Goal: Transaction & Acquisition: Purchase product/service

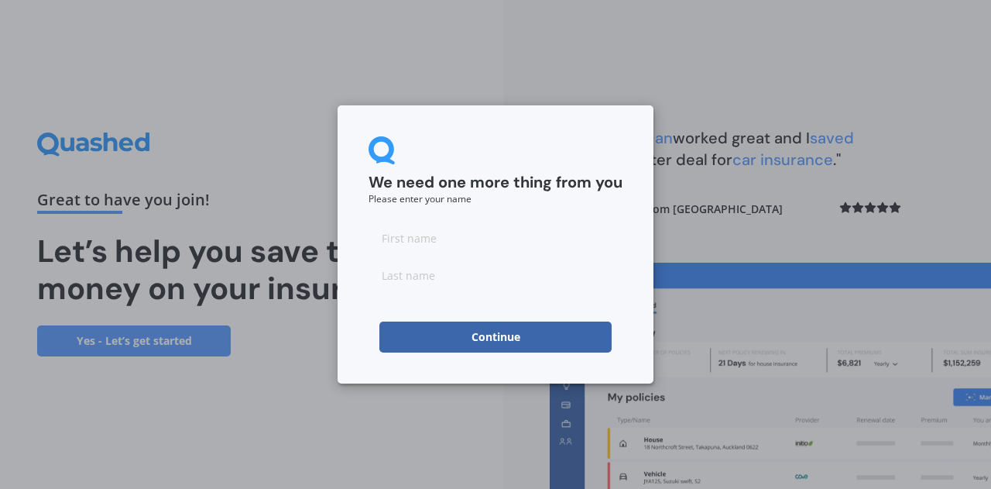
click at [523, 242] on input at bounding box center [496, 237] width 254 height 31
type input "Salla"
type input "Delport"
click at [515, 211] on form "We need one more thing from you Please enter your name [PERSON_NAME] Continue" at bounding box center [496, 244] width 254 height 216
click at [509, 331] on button "Continue" at bounding box center [495, 336] width 232 height 31
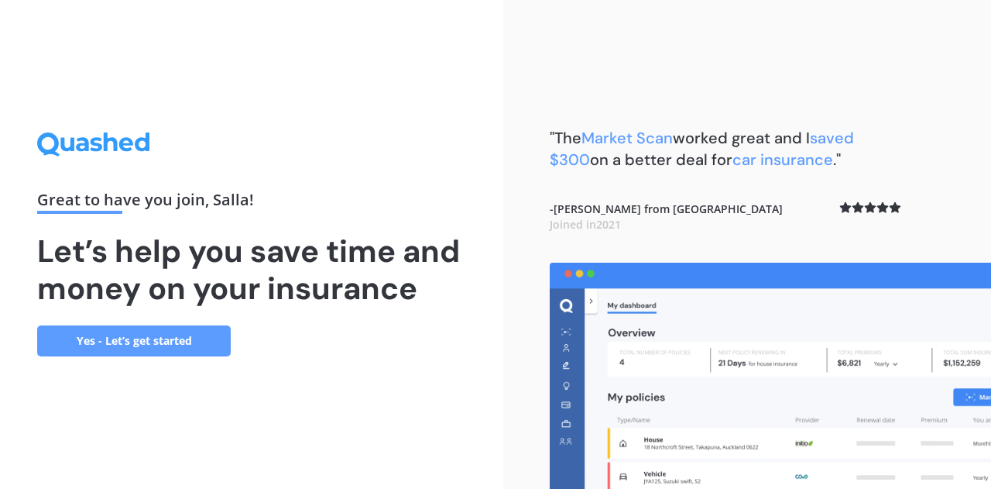
click at [183, 341] on link "Yes - Let’s get started" at bounding box center [134, 340] width 194 height 31
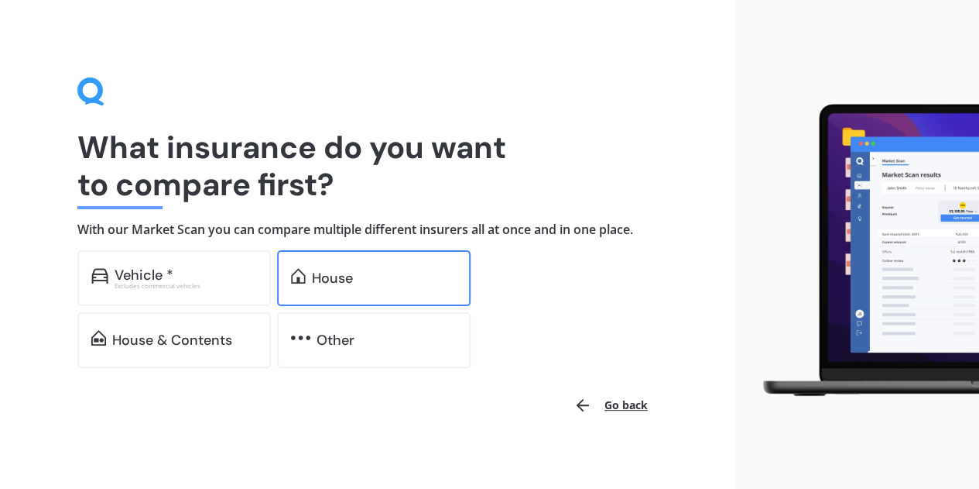
click at [368, 281] on div "House" at bounding box center [384, 277] width 145 height 15
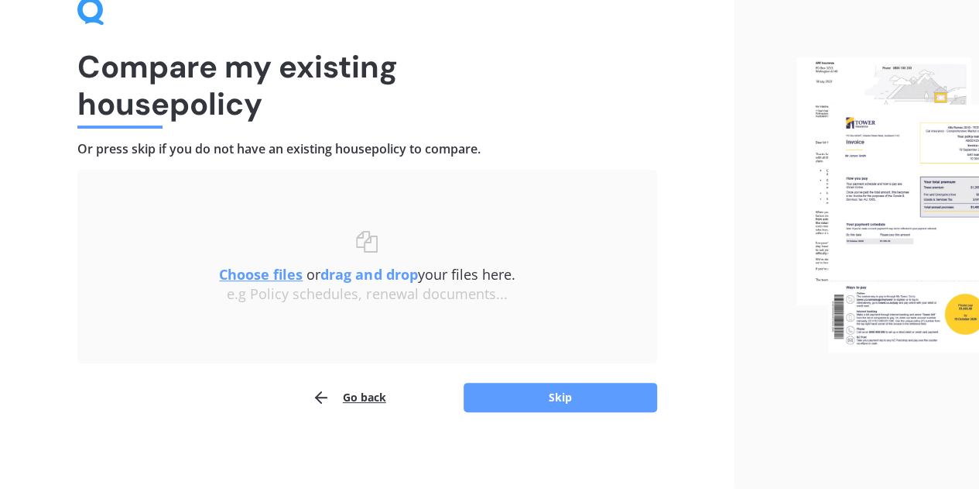
scroll to position [81, 0]
click at [262, 273] on u "Choose files" at bounding box center [261, 273] width 84 height 19
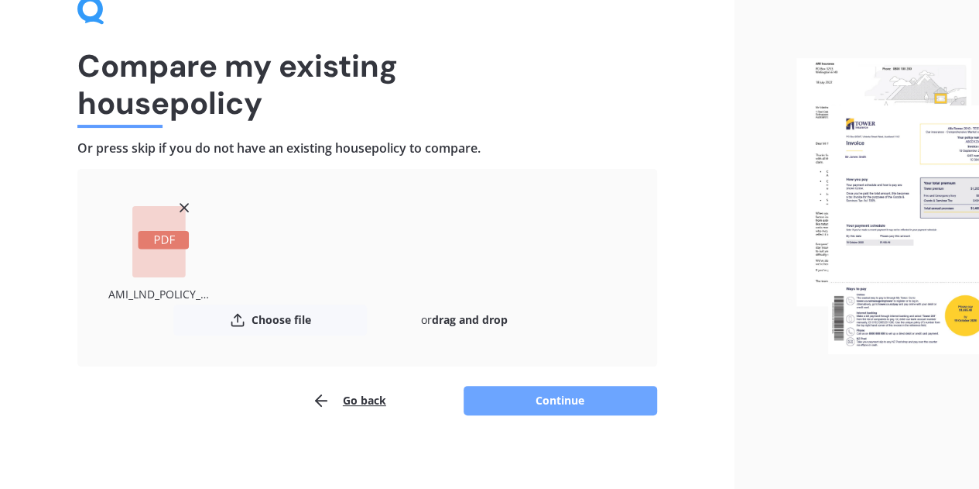
click at [544, 407] on button "Continue" at bounding box center [561, 400] width 194 height 29
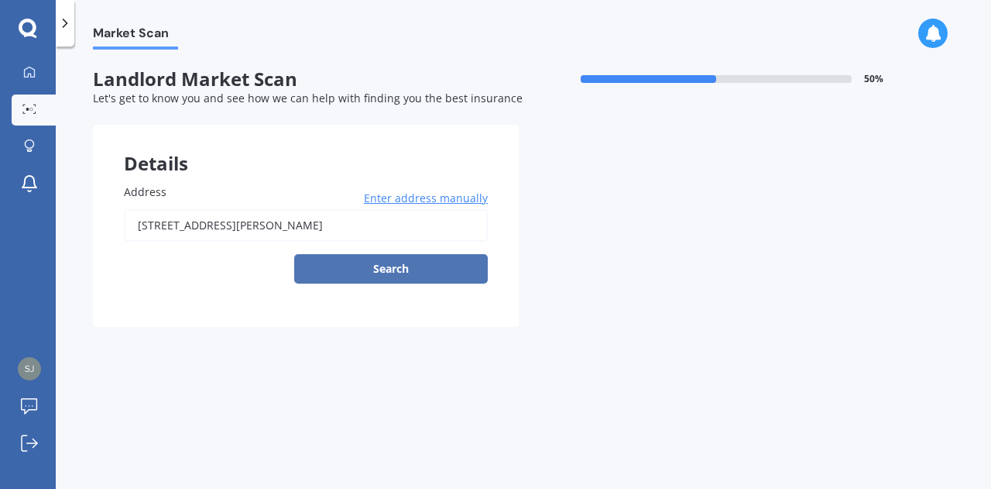
click at [403, 272] on button "Search" at bounding box center [391, 268] width 194 height 29
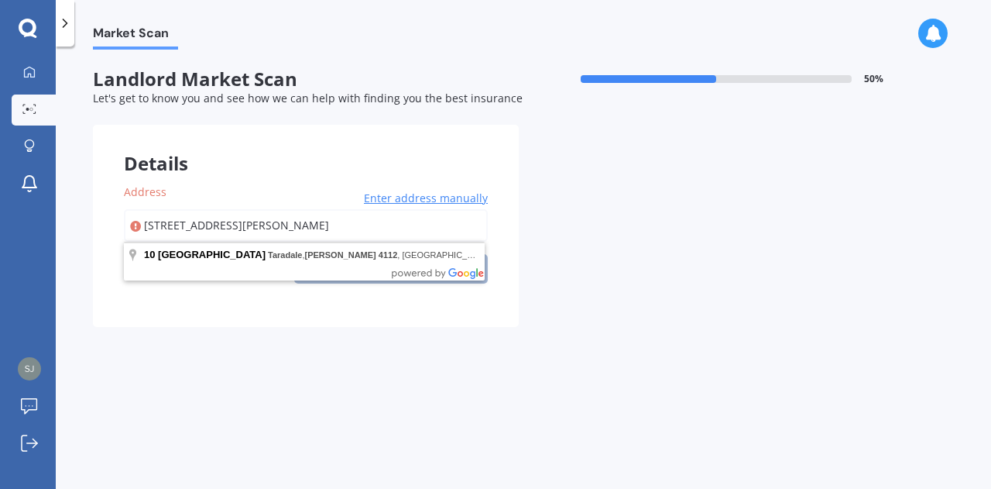
type input "[STREET_ADDRESS][PERSON_NAME]"
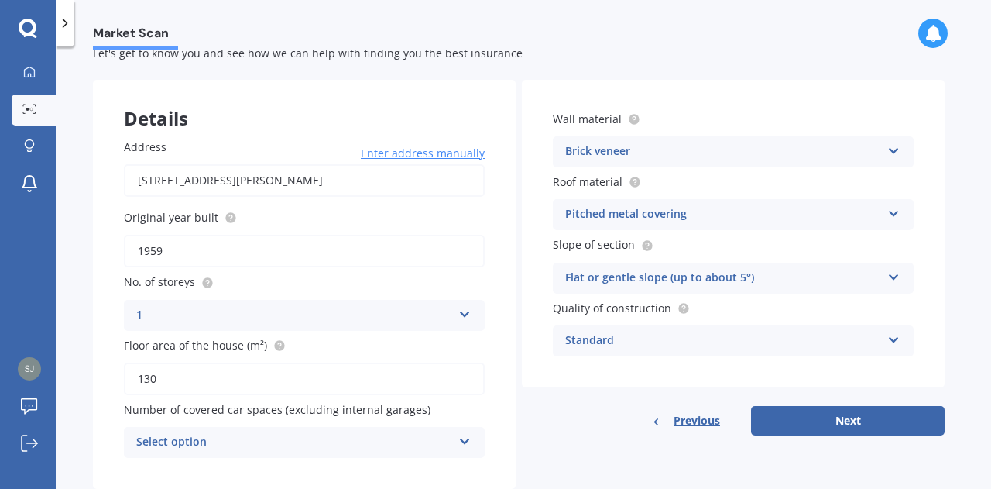
scroll to position [86, 0]
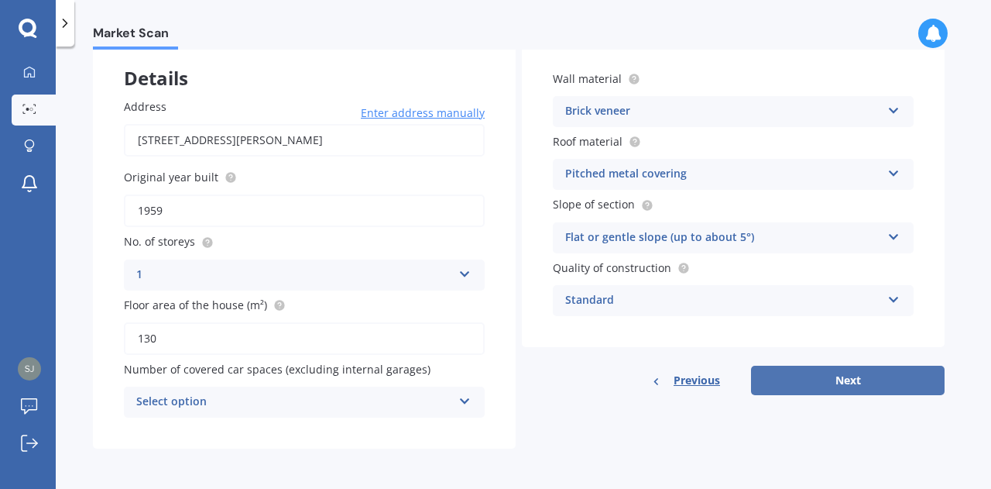
click at [881, 382] on button "Next" at bounding box center [848, 379] width 194 height 29
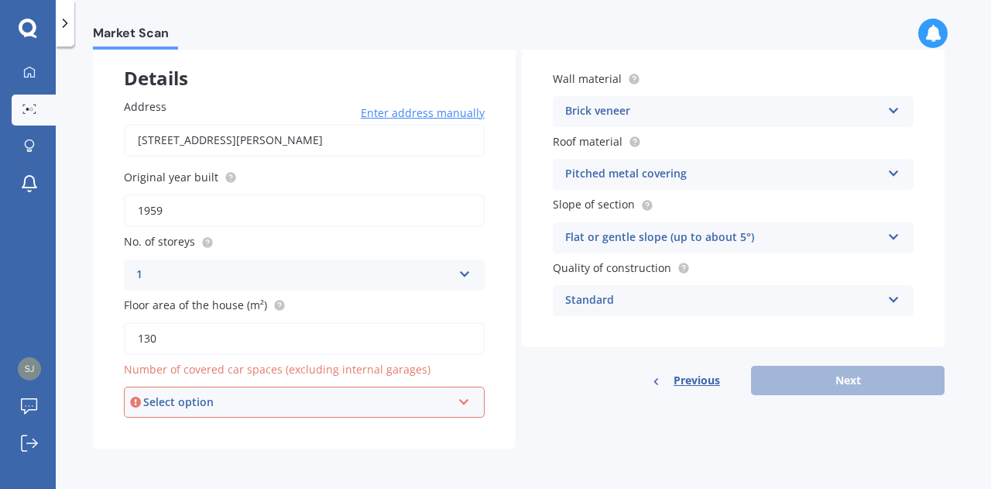
click at [396, 397] on div "Select option" at bounding box center [297, 401] width 308 height 17
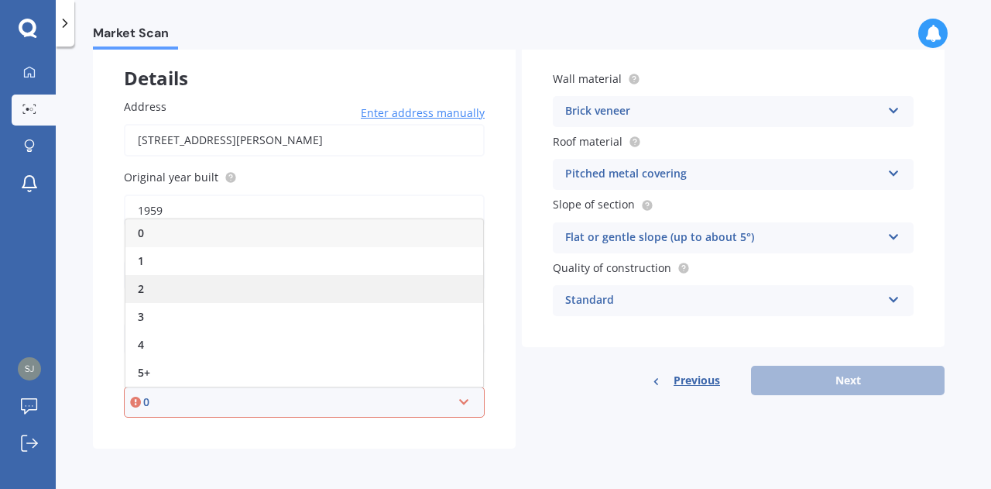
click at [151, 292] on div "2" at bounding box center [304, 289] width 358 height 28
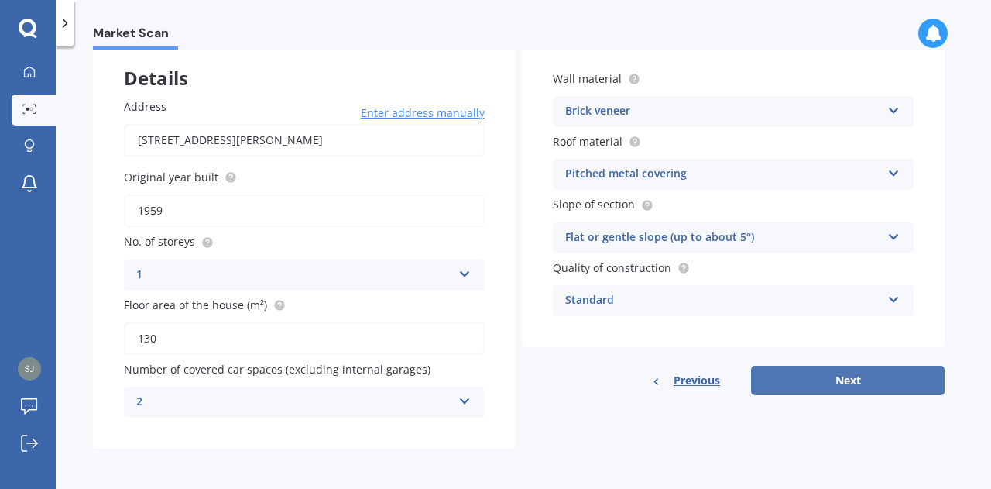
click at [858, 379] on button "Next" at bounding box center [848, 379] width 194 height 29
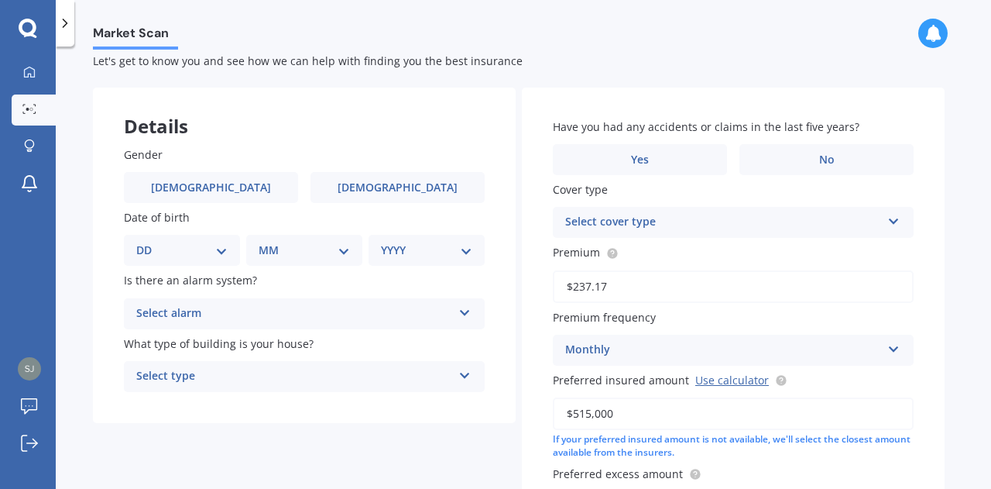
scroll to position [0, 0]
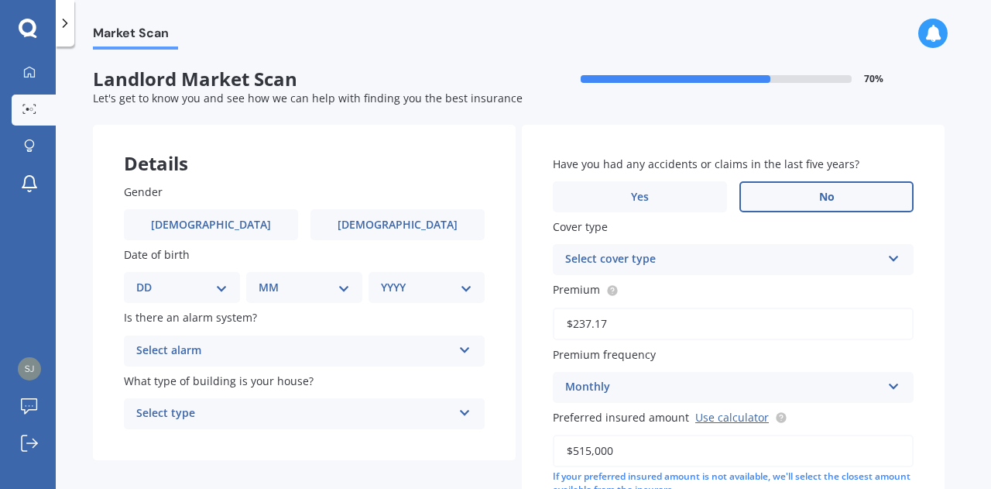
click at [825, 190] on span "No" at bounding box center [826, 196] width 15 height 13
click at [0, 0] on input "No" at bounding box center [0, 0] width 0 height 0
click at [849, 255] on div "Select cover type" at bounding box center [723, 259] width 316 height 19
click at [641, 290] on span "Landlord Insurance" at bounding box center [617, 289] width 103 height 15
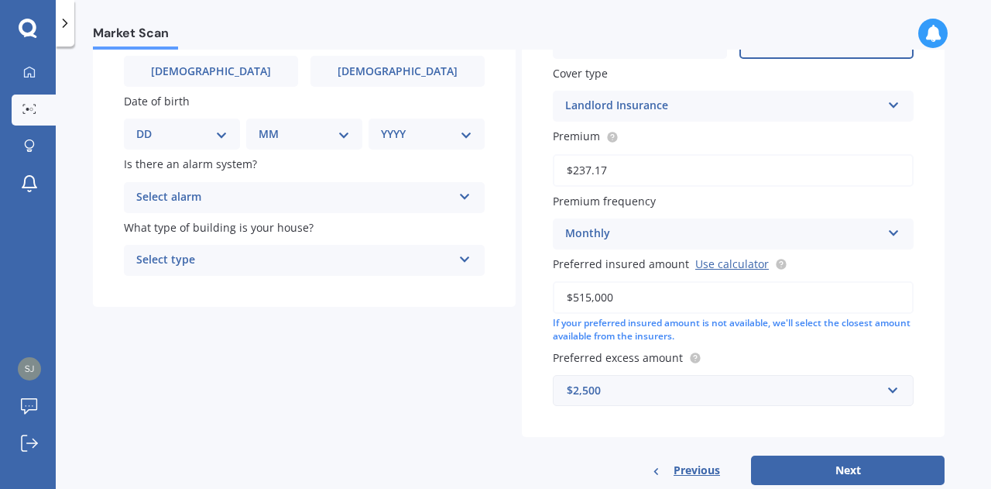
scroll to position [155, 0]
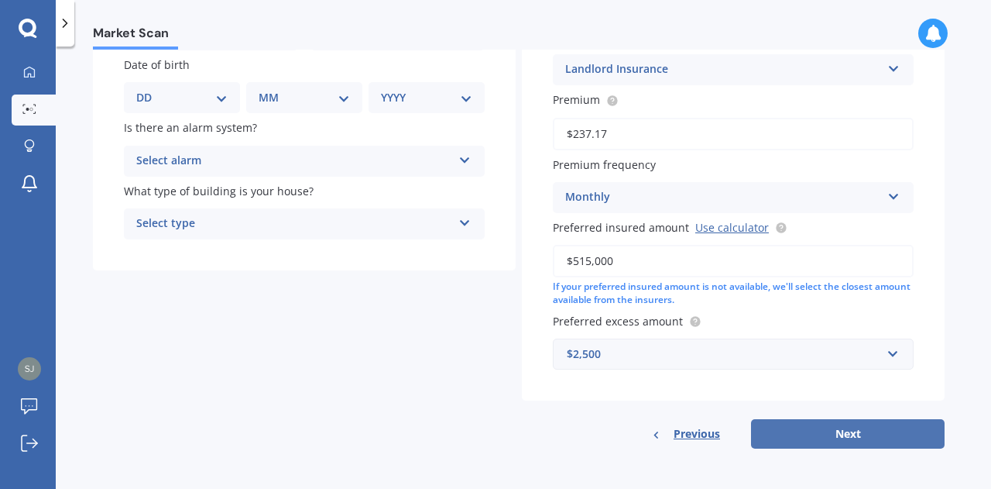
click at [853, 430] on button "Next" at bounding box center [848, 433] width 194 height 29
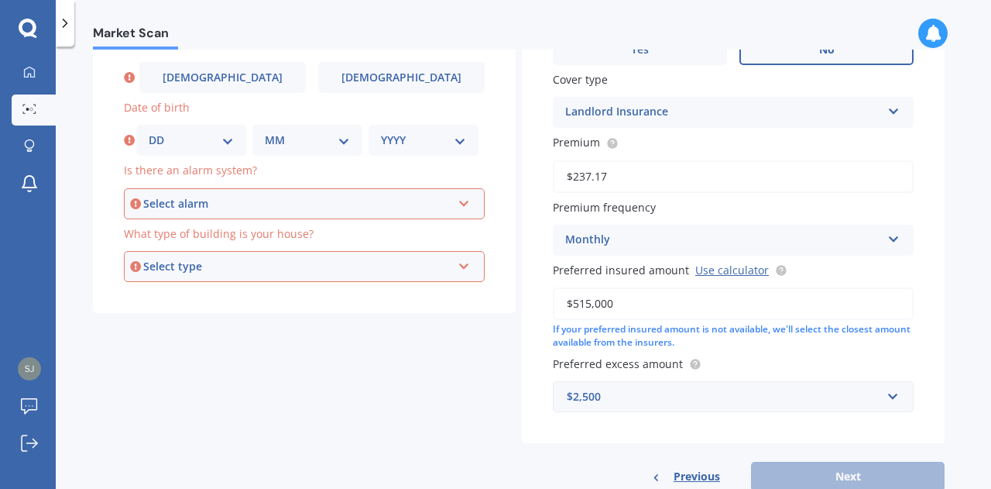
scroll to position [133, 0]
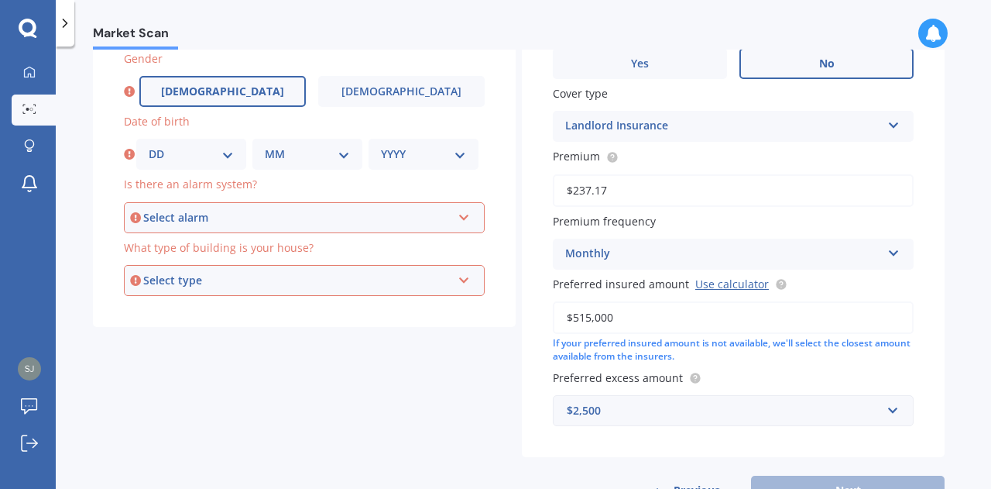
click at [235, 86] on span "[DEMOGRAPHIC_DATA]" at bounding box center [222, 91] width 123 height 13
click at [0, 0] on input "[DEMOGRAPHIC_DATA]" at bounding box center [0, 0] width 0 height 0
click at [226, 166] on div "DD 01 02 03 04 05 06 07 08 09 10 11 12 13 14 15 16 17 18 19 20 21 22 23 24 25 2…" at bounding box center [191, 154] width 110 height 31
click at [226, 144] on div "DD 01 02 03 04 05 06 07 08 09 10 11 12 13 14 15 16 17 18 19 20 21 22 23 24 25 2…" at bounding box center [191, 154] width 110 height 31
click at [226, 152] on select "DD 01 02 03 04 05 06 07 08 09 10 11 12 13 14 15 16 17 18 19 20 21 22 23 24 25 2…" at bounding box center [191, 154] width 85 height 17
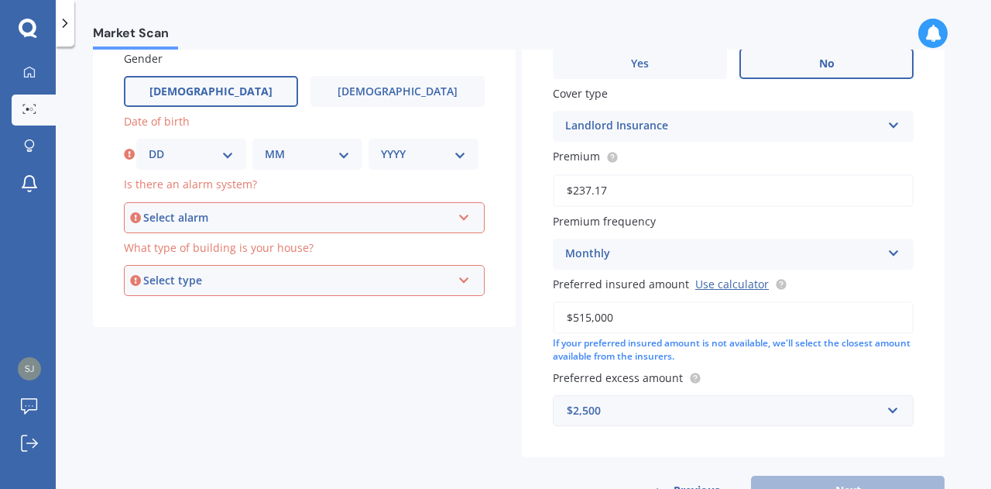
select select "16"
click at [149, 146] on select "DD 01 02 03 04 05 06 07 08 09 10 11 12 13 14 15 16 17 18 19 20 21 22 23 24 25 2…" at bounding box center [191, 154] width 85 height 17
click at [317, 149] on select "MM 01 02 03 04 05 06 07 08 09 10 11 12" at bounding box center [307, 154] width 85 height 17
select select "10"
click at [265, 146] on select "MM 01 02 03 04 05 06 07 08 09 10 11 12" at bounding box center [307, 154] width 85 height 17
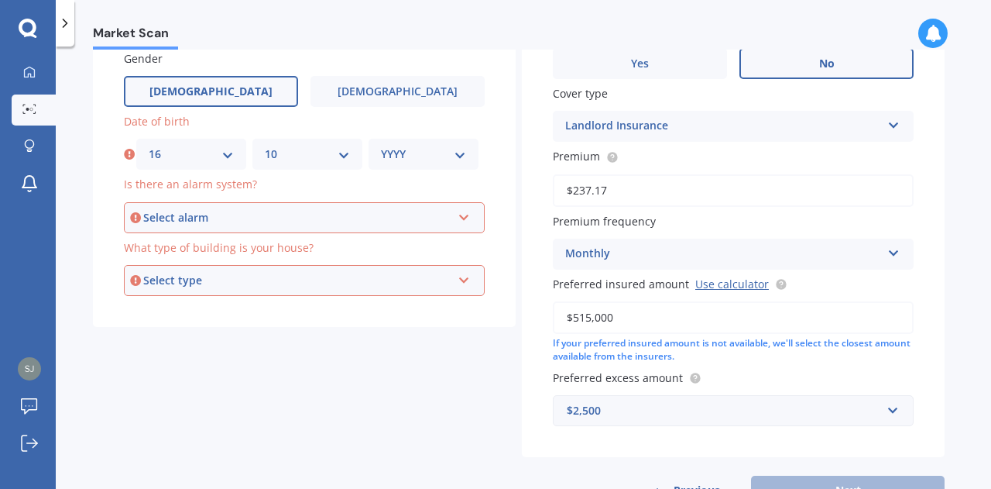
click at [451, 151] on select "YYYY 2009 2008 2007 2006 2005 2004 2003 2002 2001 2000 1999 1998 1997 1996 1995…" at bounding box center [423, 154] width 85 height 17
select select "1976"
click at [381, 146] on select "YYYY 2009 2008 2007 2006 2005 2004 2003 2002 2001 2000 1999 1998 1997 1996 1995…" at bounding box center [423, 154] width 85 height 17
click at [305, 211] on div "Select alarm" at bounding box center [297, 217] width 308 height 17
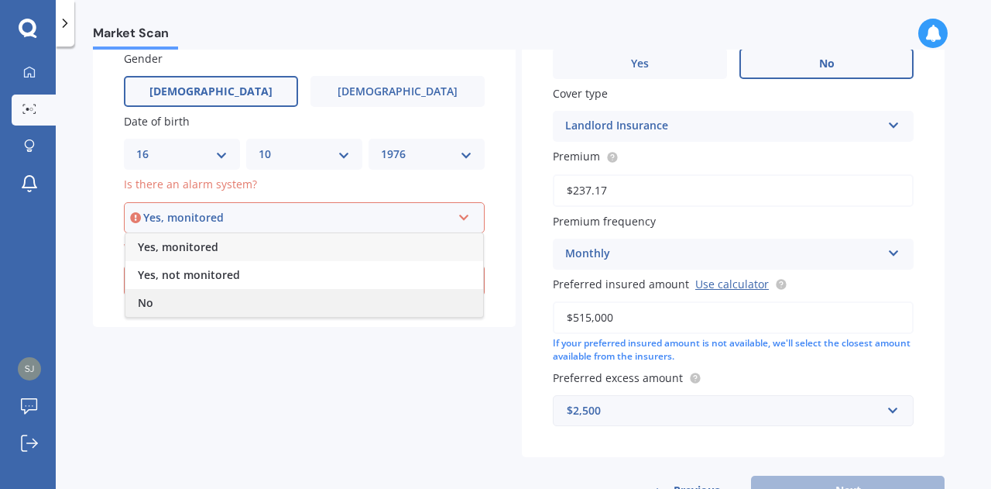
click at [160, 300] on div "No" at bounding box center [304, 303] width 358 height 28
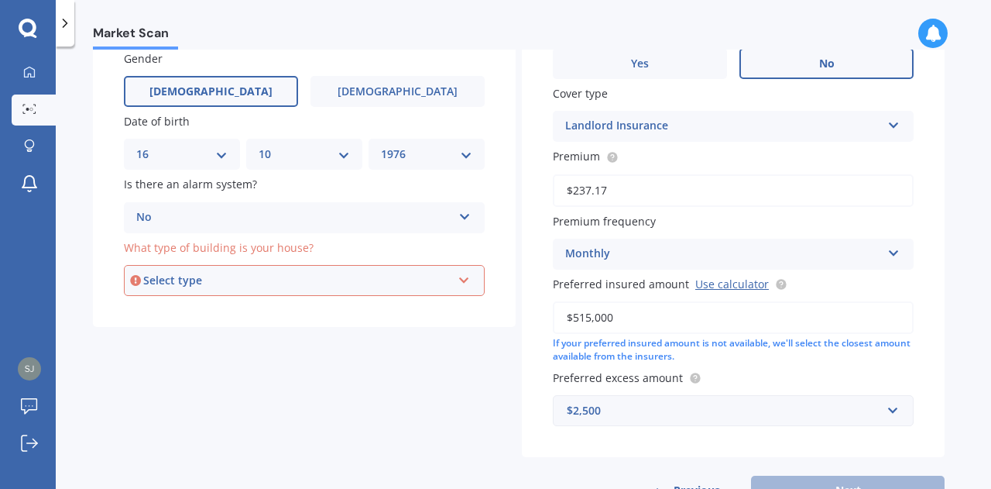
click at [160, 290] on div "Select type Freestanding Multi-unit (in a block of 6 or less) Multi-unit (in a …" at bounding box center [304, 280] width 361 height 31
click at [198, 314] on span "Freestanding" at bounding box center [172, 309] width 69 height 15
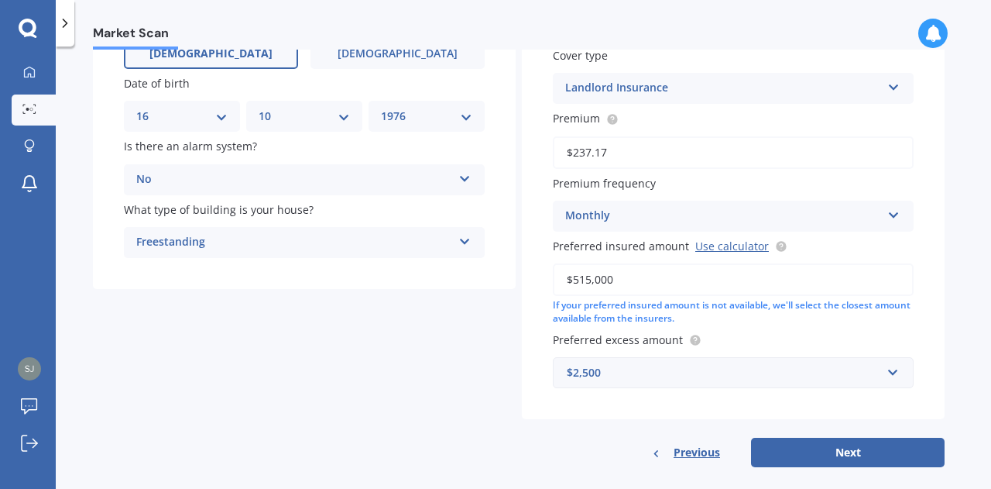
scroll to position [190, 0]
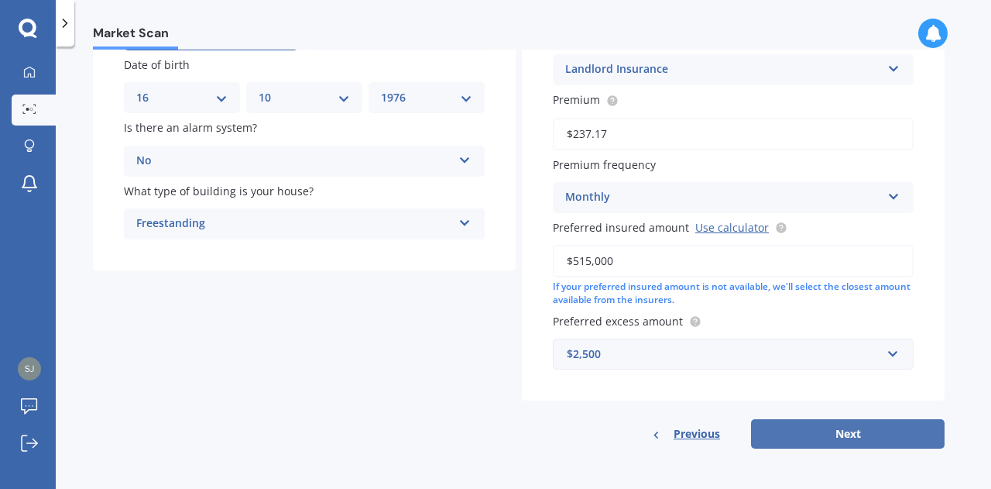
click at [829, 428] on button "Next" at bounding box center [848, 433] width 194 height 29
select select "16"
select select "10"
select select "1976"
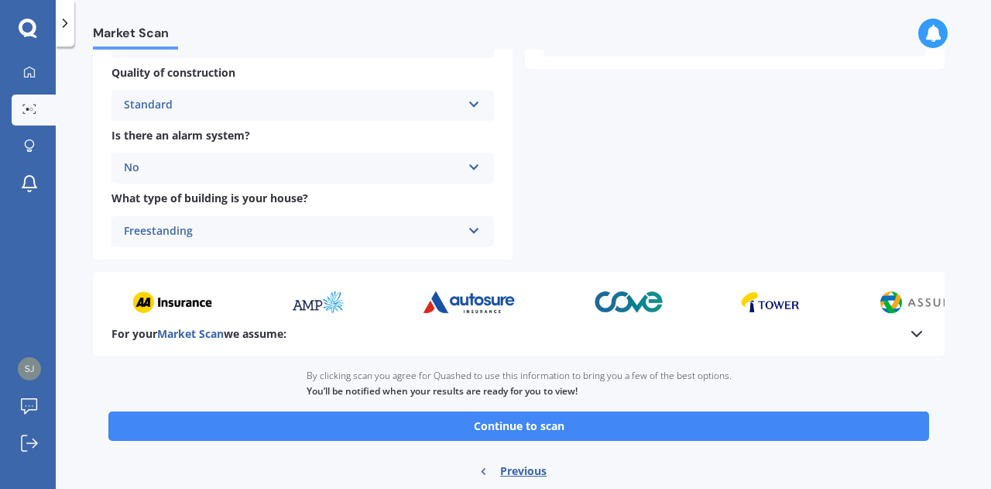
scroll to position [629, 0]
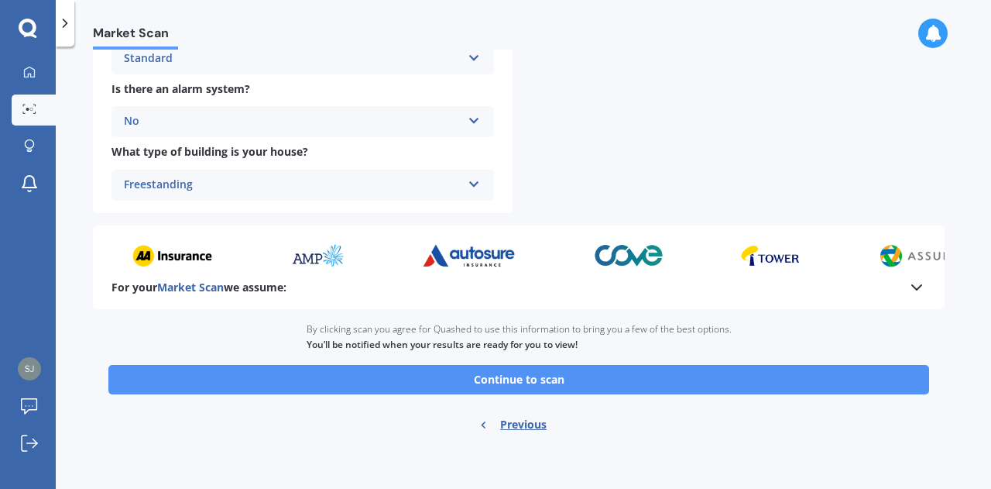
click at [520, 375] on button "Continue to scan" at bounding box center [518, 379] width 821 height 29
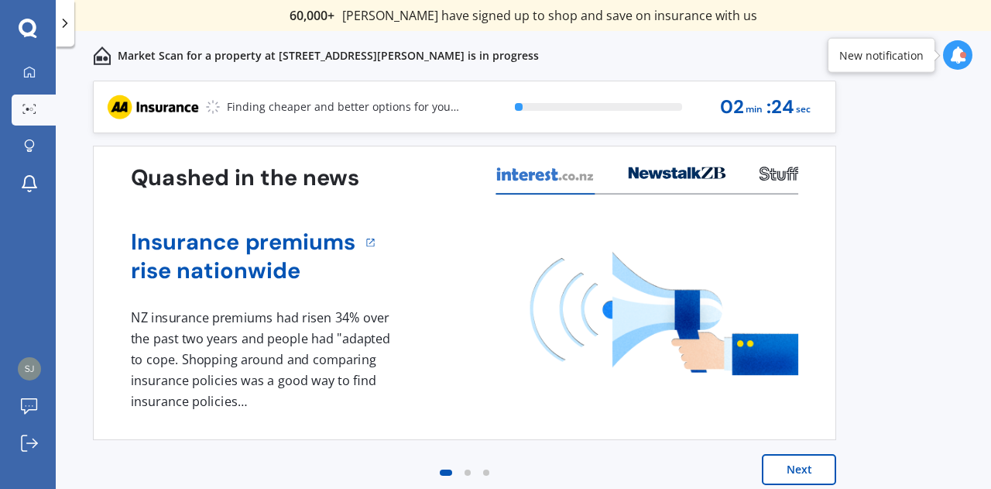
scroll to position [11, 0]
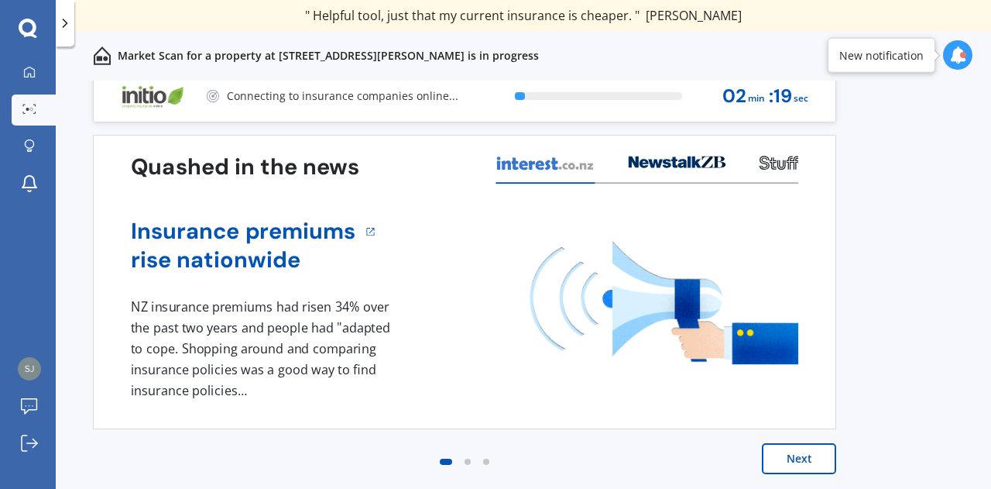
click at [793, 458] on button "Next" at bounding box center [799, 458] width 74 height 31
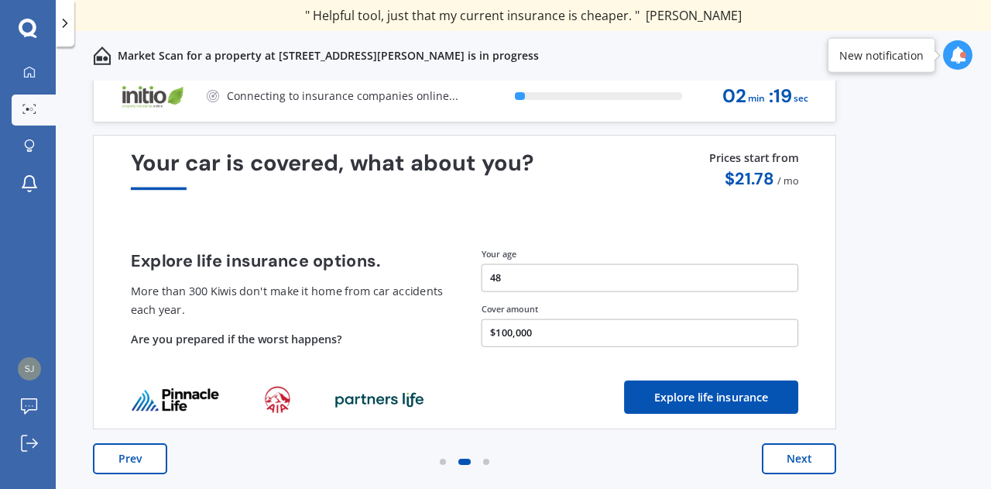
scroll to position [0, 0]
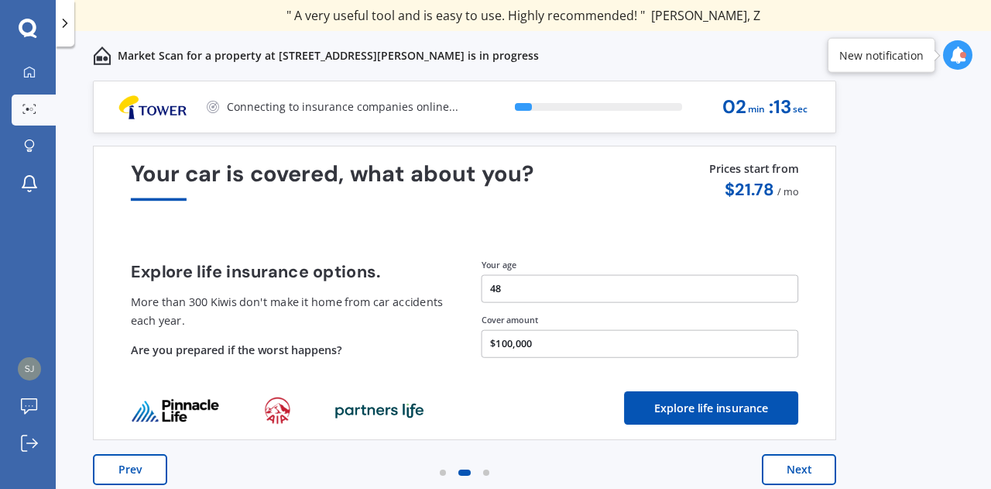
click at [793, 458] on button "Next" at bounding box center [799, 469] width 74 height 31
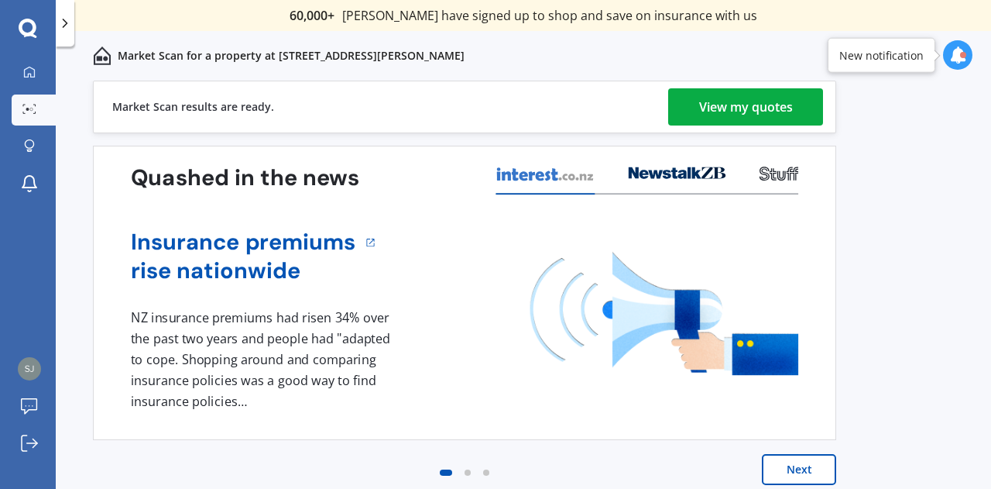
click at [781, 99] on div "View my quotes" at bounding box center [746, 106] width 94 height 37
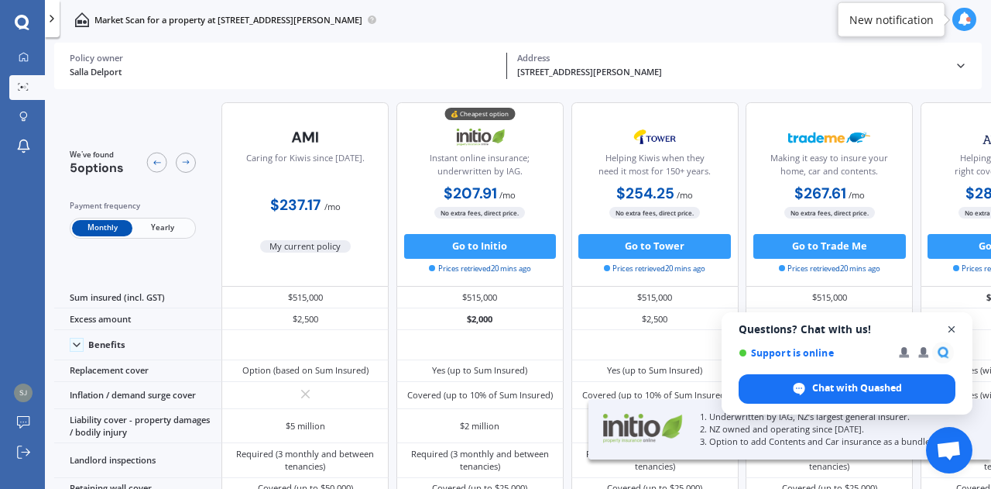
click at [956, 328] on span "Open chat" at bounding box center [951, 329] width 19 height 19
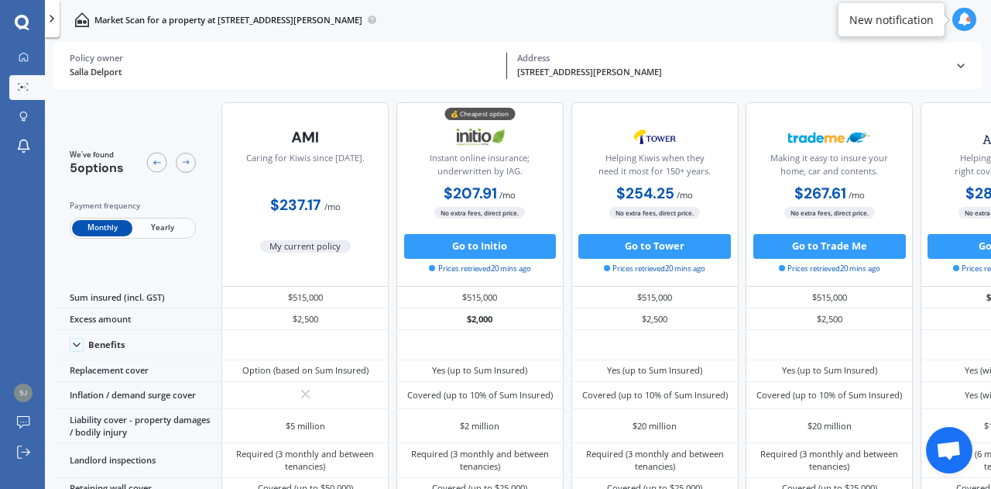
click at [15, 22] on icon at bounding box center [22, 22] width 14 height 14
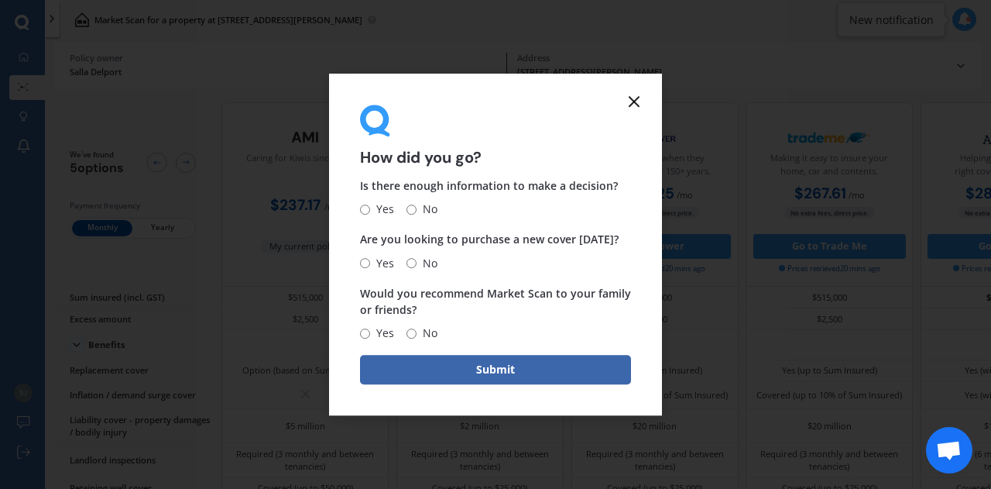
click at [365, 205] on input "Yes" at bounding box center [365, 209] width 10 height 10
radio input "true"
click at [408, 259] on label "No" at bounding box center [422, 263] width 31 height 19
click at [408, 259] on input "No" at bounding box center [412, 263] width 10 height 10
radio input "true"
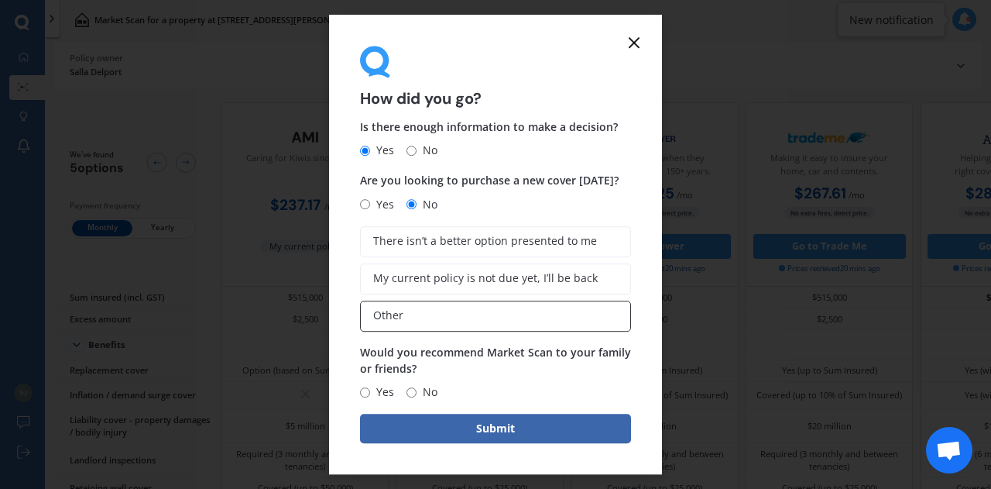
click at [427, 316] on label "Other" at bounding box center [495, 315] width 271 height 31
click at [0, 0] on input "Other" at bounding box center [0, 0] width 0 height 0
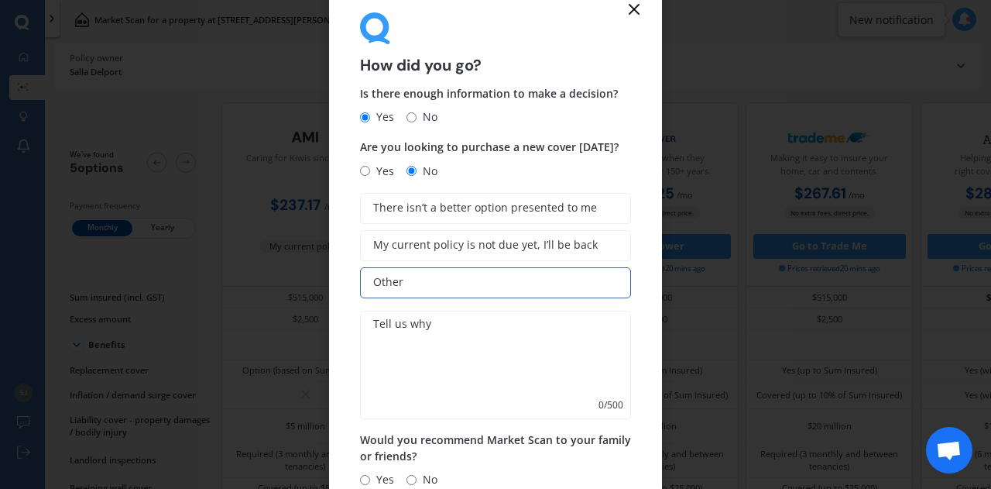
scroll to position [54, 0]
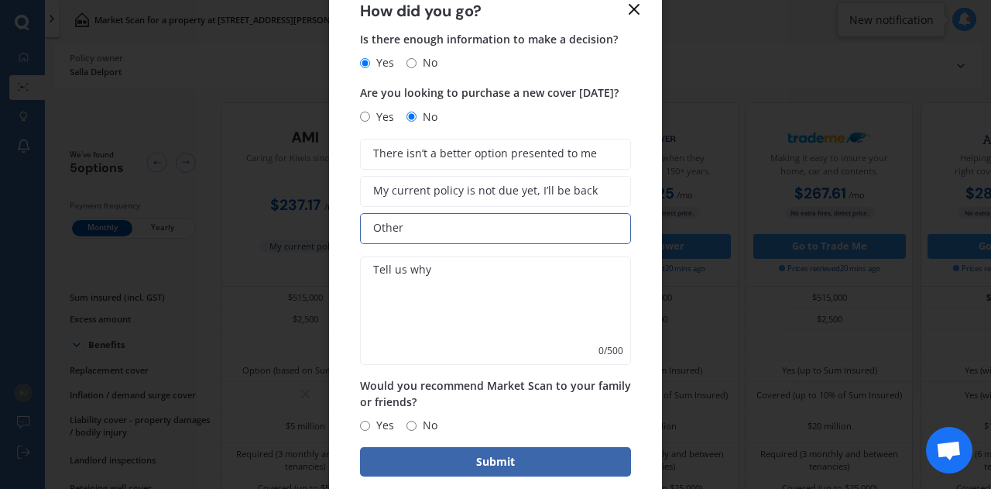
click at [365, 426] on input "Yes" at bounding box center [365, 425] width 10 height 10
radio input "true"
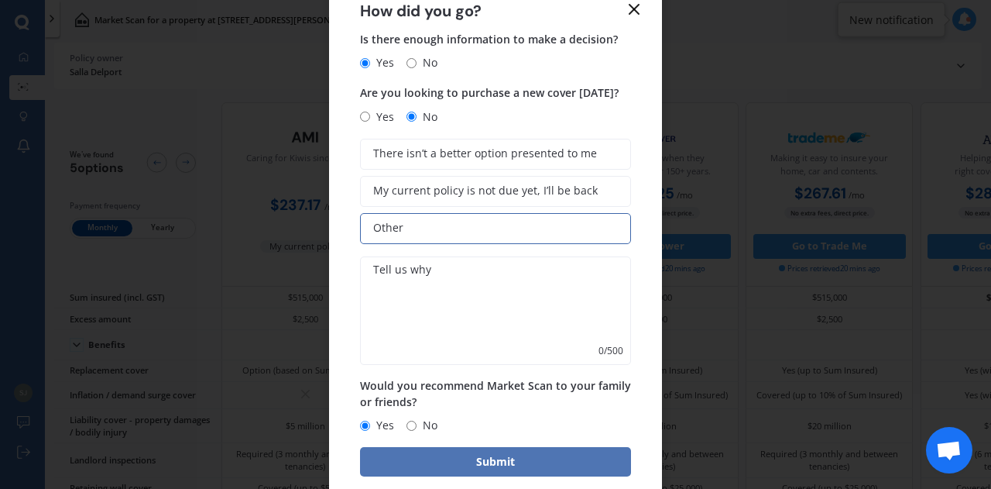
click at [465, 456] on button "Submit" at bounding box center [495, 461] width 271 height 29
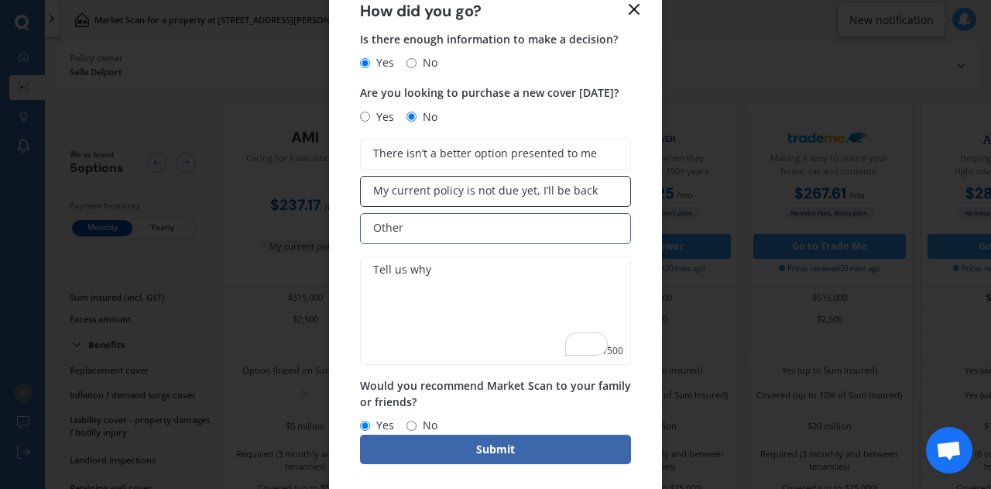
click at [387, 191] on span "My current policy is not due yet, I’ll be back" at bounding box center [485, 190] width 225 height 13
click at [0, 0] on input "My current policy is not due yet, I’ll be back" at bounding box center [0, 0] width 0 height 0
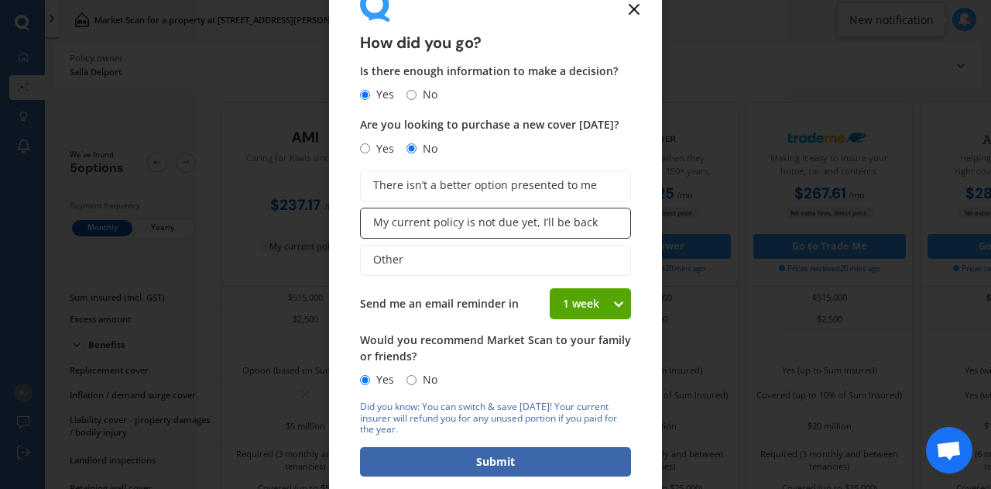
scroll to position [23, 0]
click at [612, 299] on icon at bounding box center [618, 303] width 13 height 15
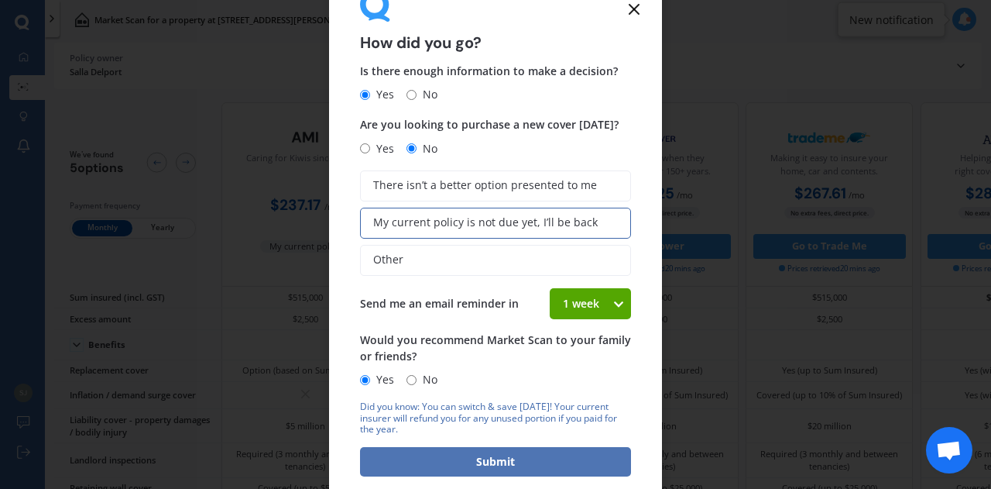
click at [470, 461] on button "Submit" at bounding box center [495, 461] width 271 height 29
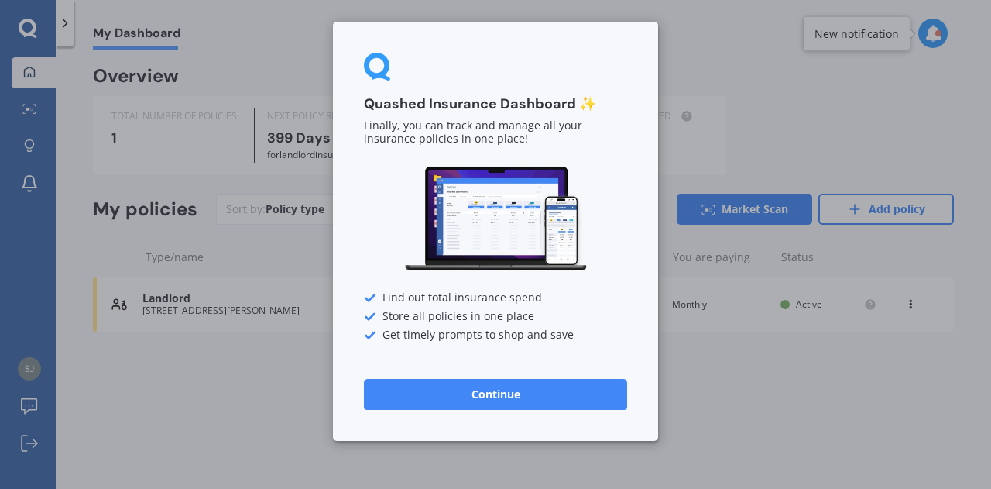
click at [503, 379] on button "Continue" at bounding box center [495, 394] width 263 height 31
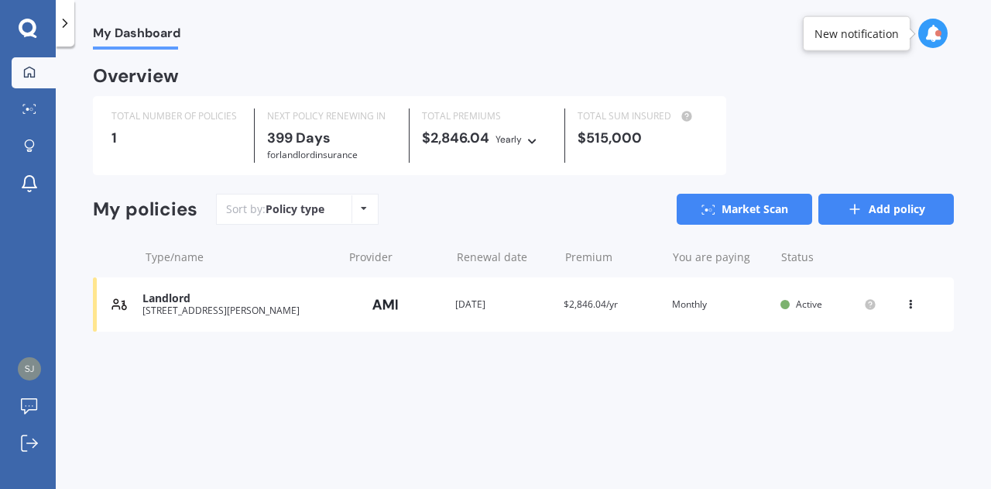
click at [877, 205] on link "Add policy" at bounding box center [886, 209] width 136 height 31
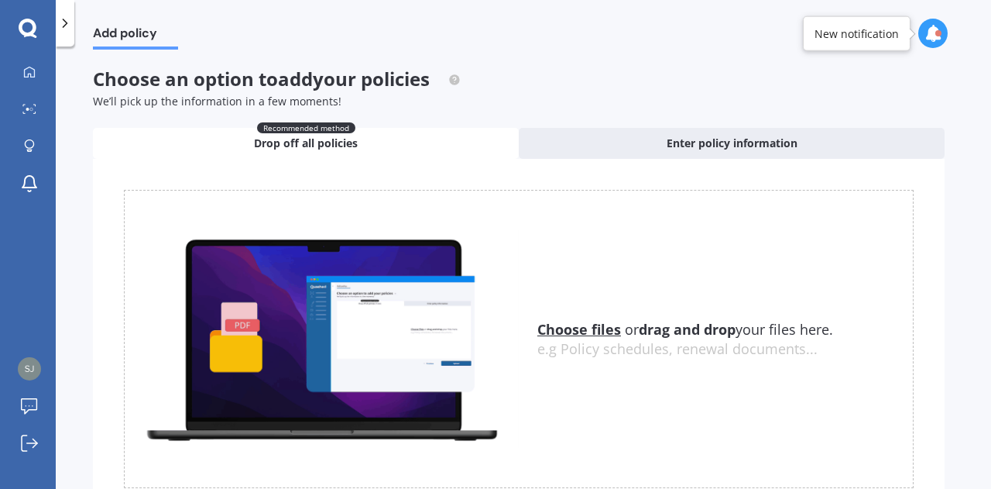
click at [342, 146] on span "Drop off all policies" at bounding box center [306, 143] width 104 height 15
click at [595, 331] on u "Choose files" at bounding box center [579, 329] width 84 height 19
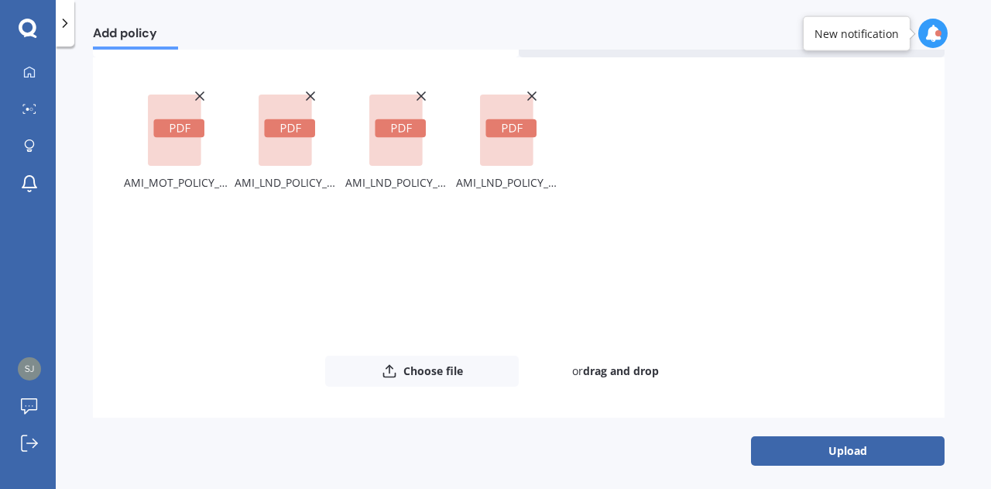
scroll to position [105, 0]
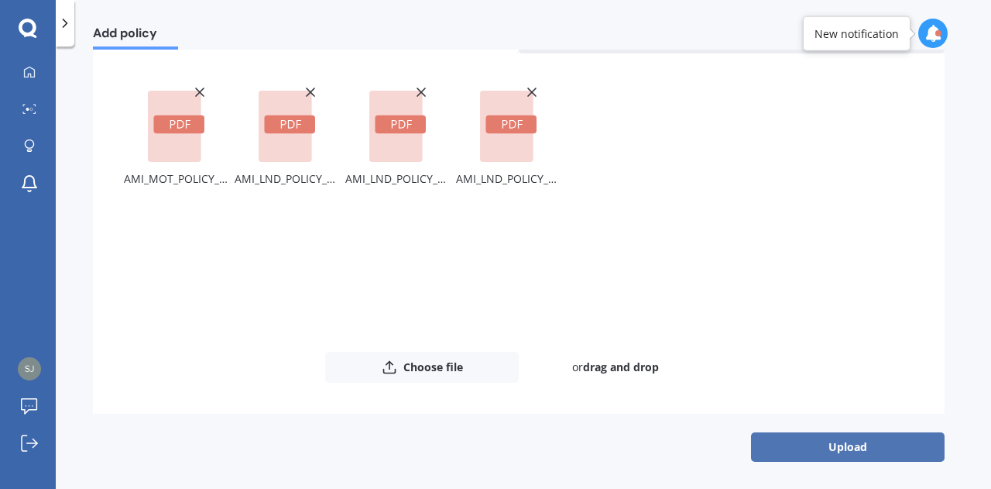
click at [846, 451] on button "Upload" at bounding box center [848, 446] width 194 height 29
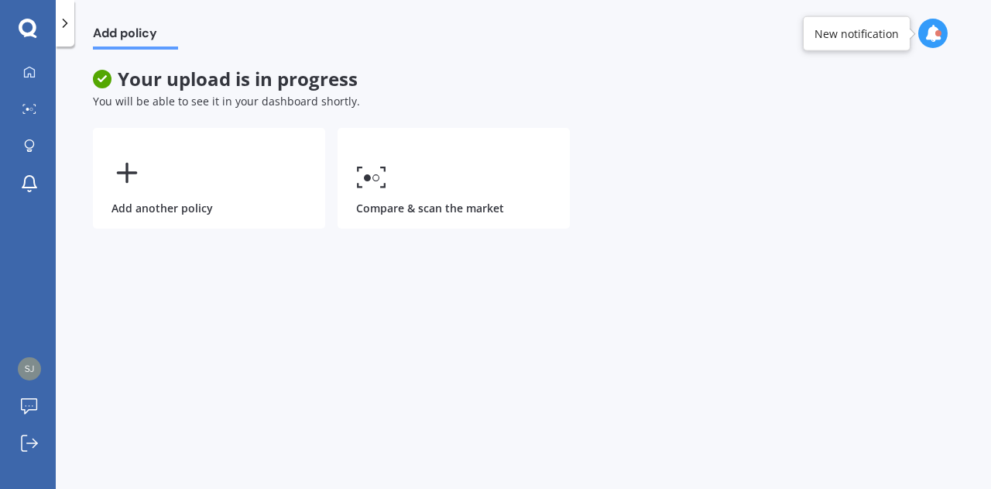
scroll to position [0, 0]
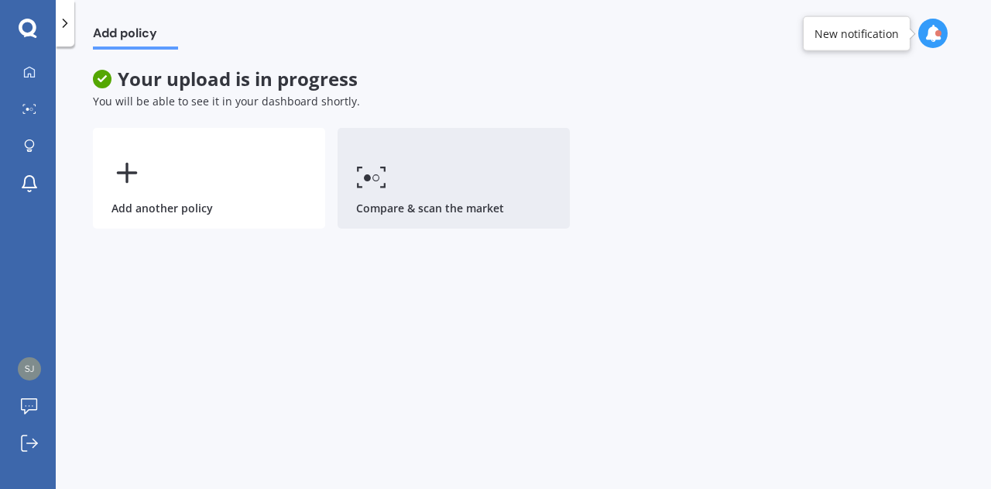
click at [422, 196] on link "Compare & scan the market" at bounding box center [454, 178] width 232 height 101
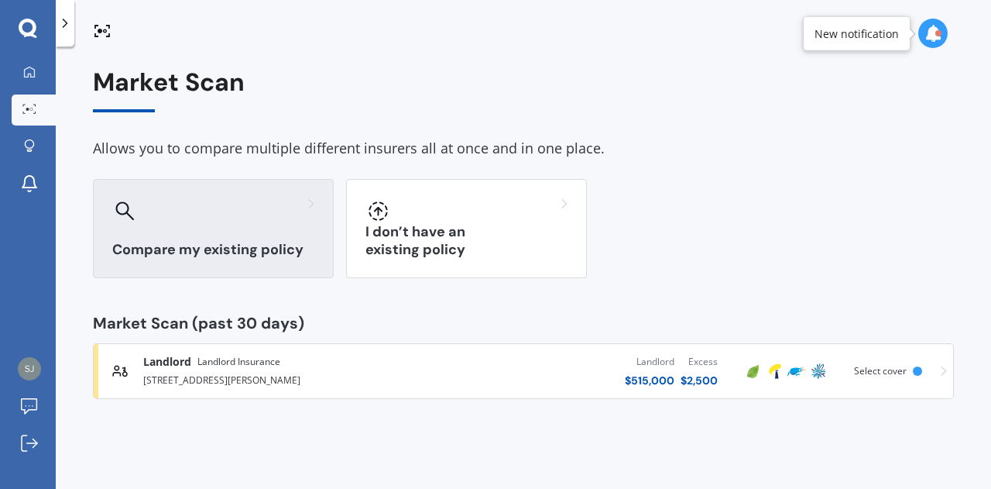
click at [226, 204] on div at bounding box center [213, 210] width 202 height 25
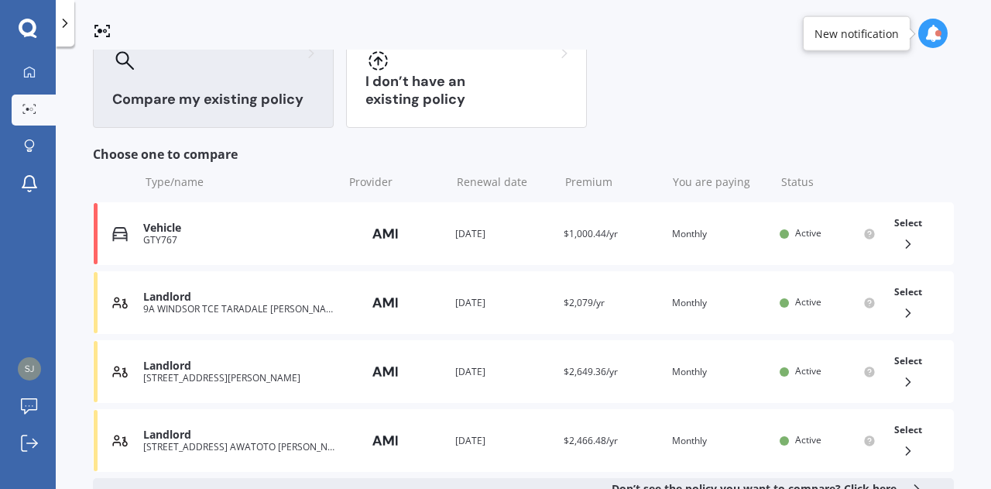
scroll to position [155, 0]
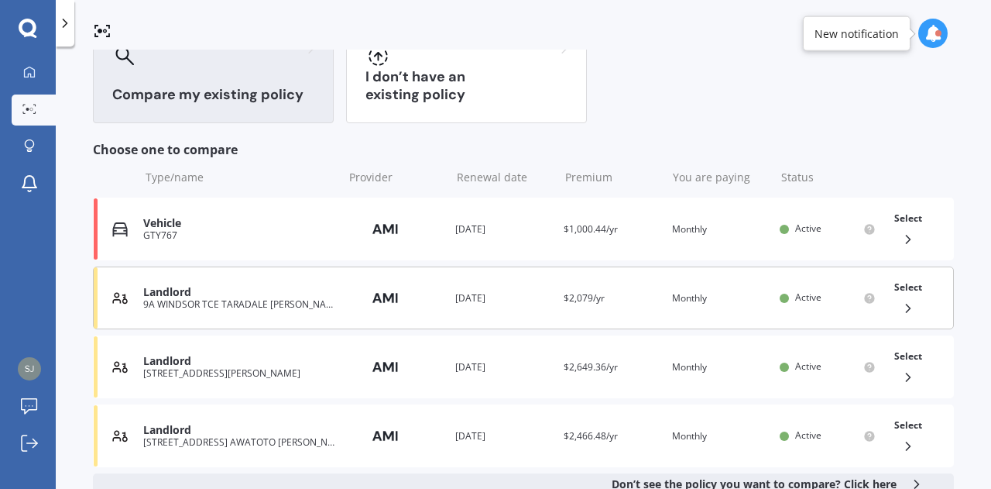
click at [901, 307] on icon at bounding box center [908, 307] width 15 height 15
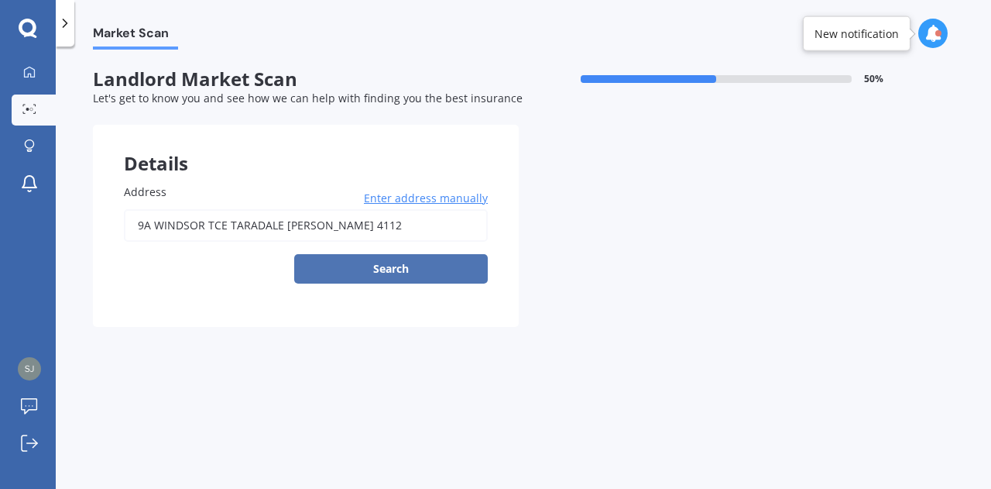
click at [339, 273] on button "Search" at bounding box center [391, 268] width 194 height 29
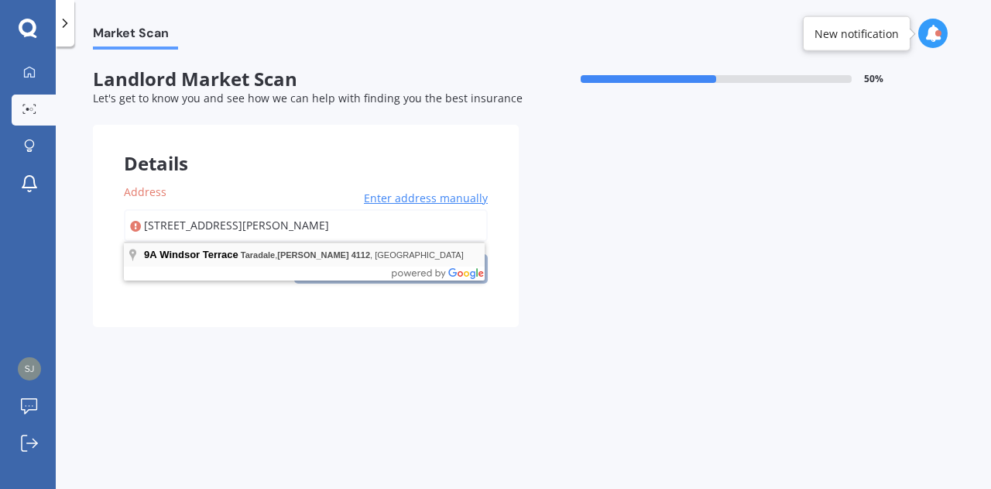
type input "9A Windsor Terrace, Taradale, Napier 4112"
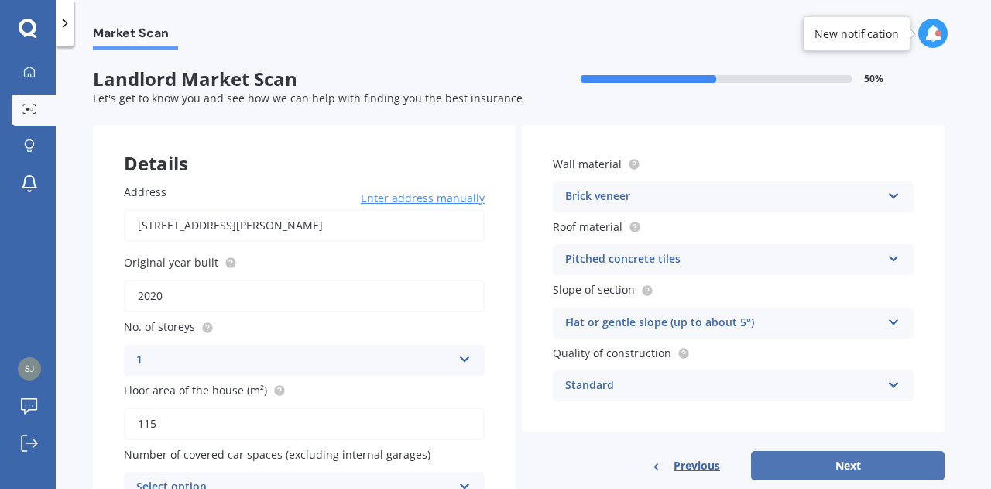
click at [835, 464] on button "Next" at bounding box center [848, 465] width 194 height 29
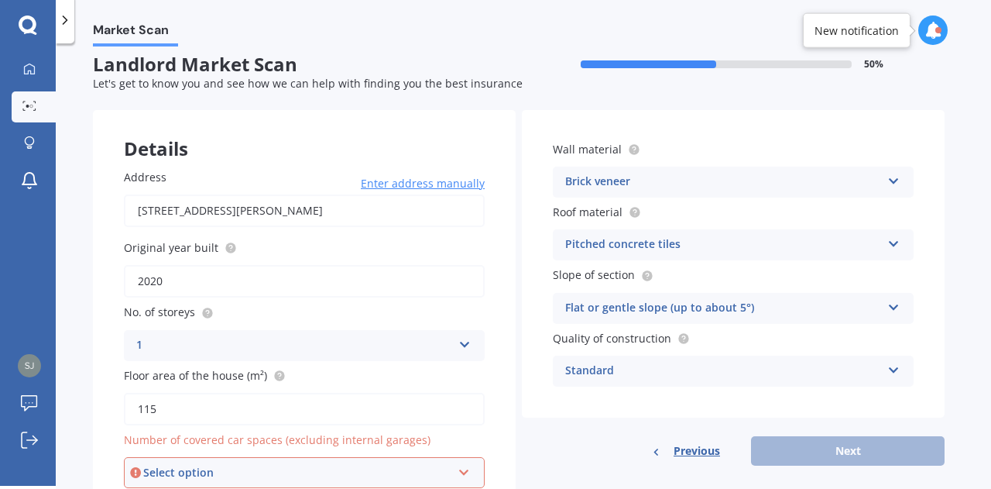
click at [888, 177] on icon at bounding box center [893, 178] width 13 height 11
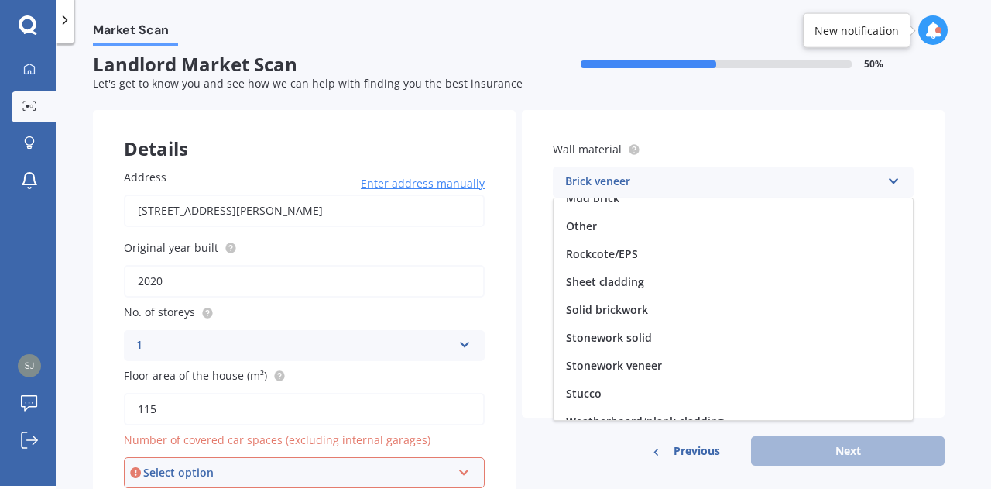
scroll to position [140, 0]
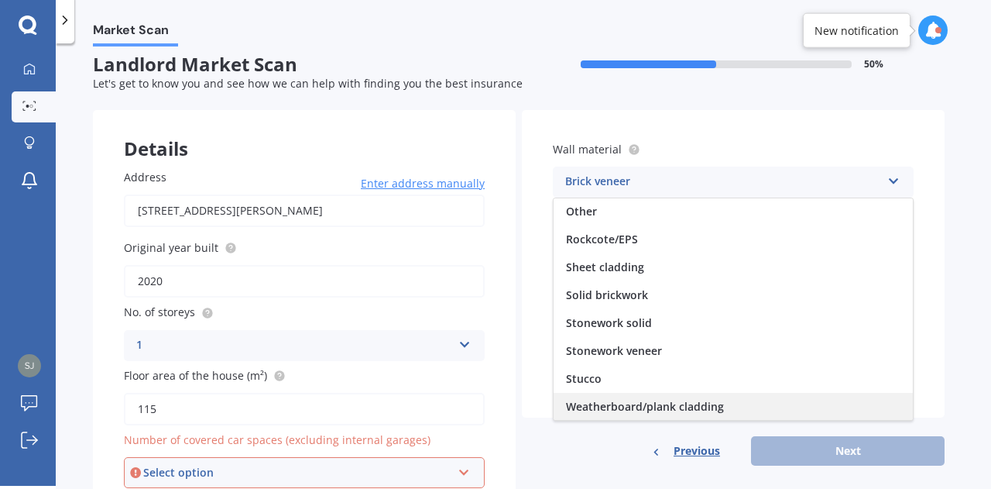
click at [730, 405] on div "Weatherboard/plank cladding" at bounding box center [733, 407] width 359 height 28
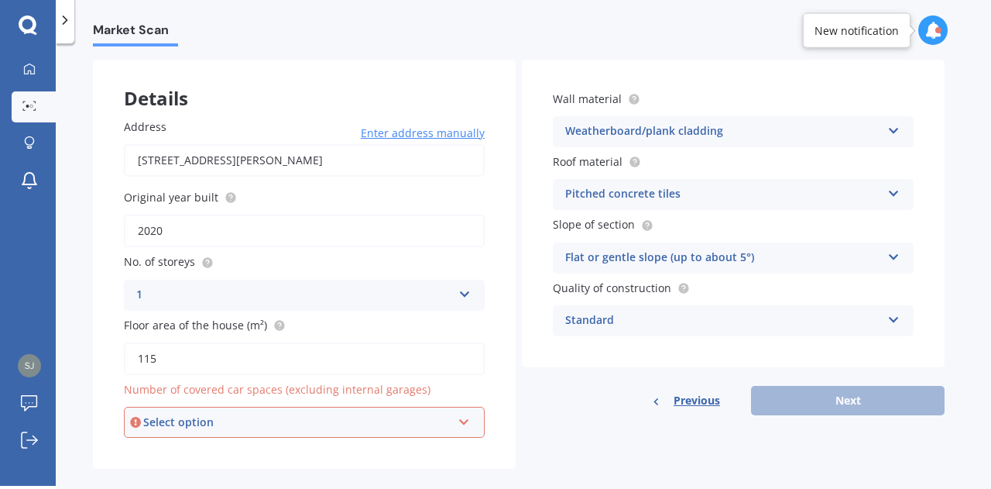
scroll to position [86, 0]
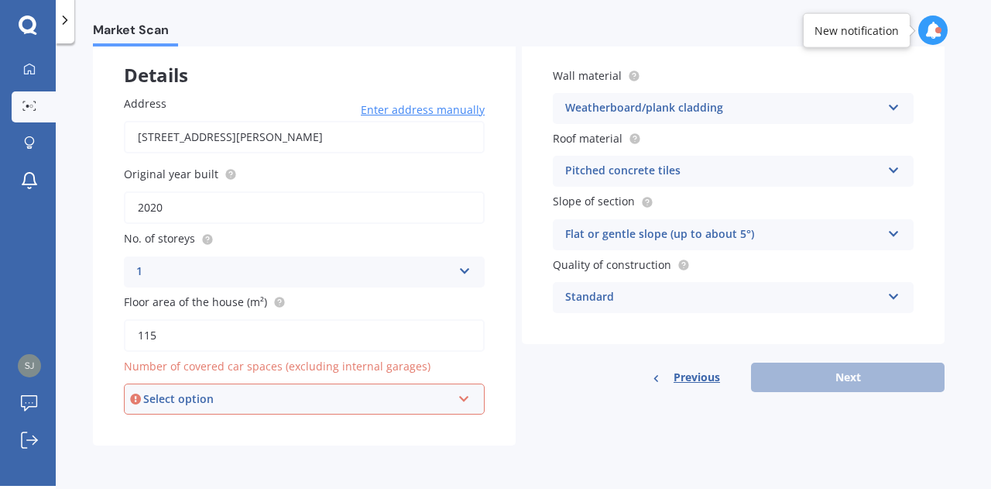
click at [402, 402] on div "Select option" at bounding box center [297, 398] width 308 height 17
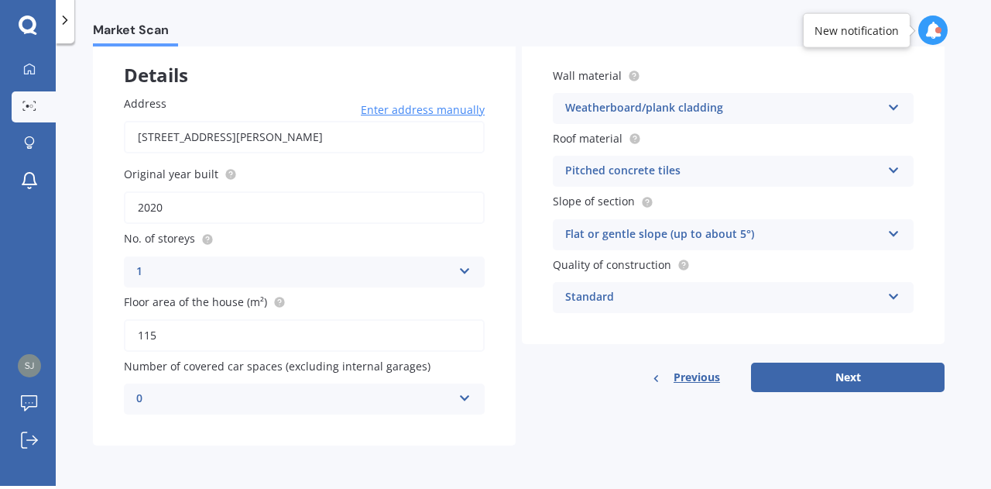
click at [518, 256] on div "Details Address 9A Windsor Terrace, Taradale, Napier 4112 Enter address manuall…" at bounding box center [519, 240] width 852 height 409
click at [784, 102] on div "Weatherboard/plank cladding" at bounding box center [723, 108] width 316 height 19
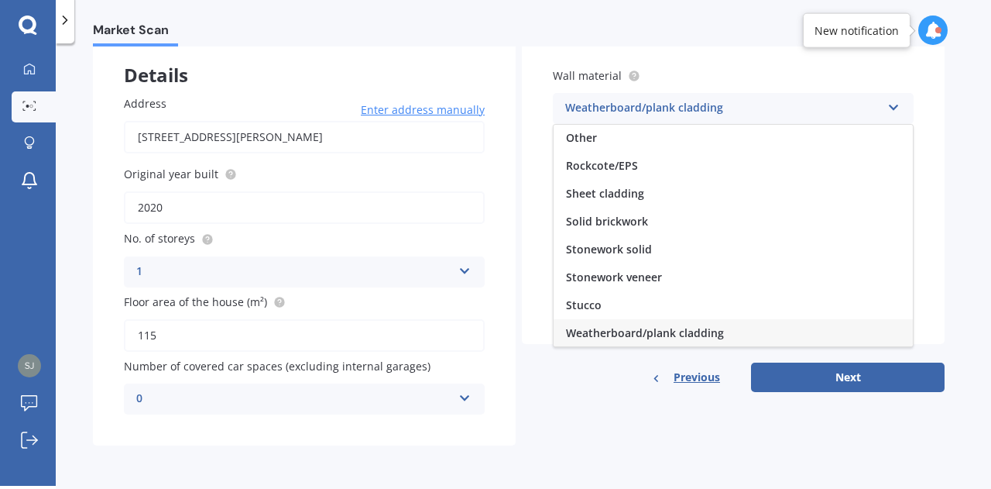
click at [784, 102] on div "Weatherboard/plank cladding" at bounding box center [723, 108] width 316 height 19
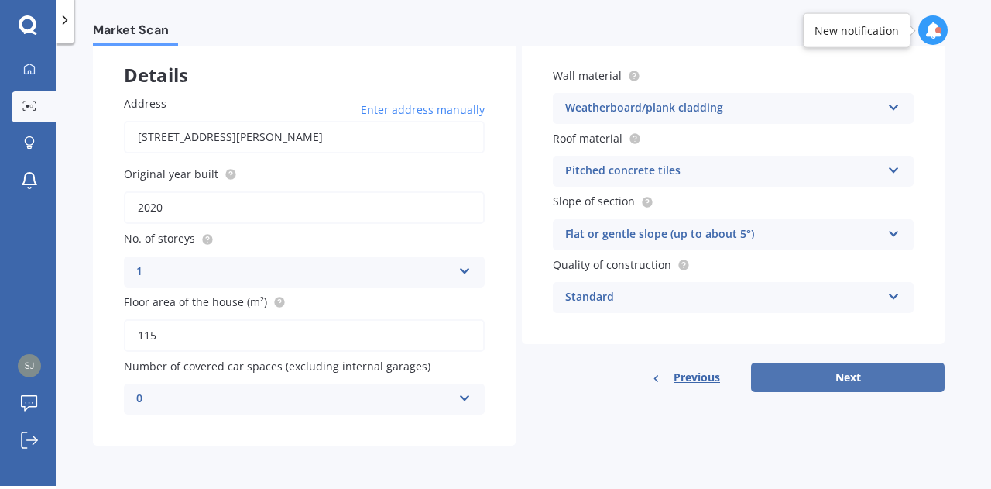
click at [849, 368] on button "Next" at bounding box center [848, 376] width 194 height 29
select select "16"
select select "10"
select select "1976"
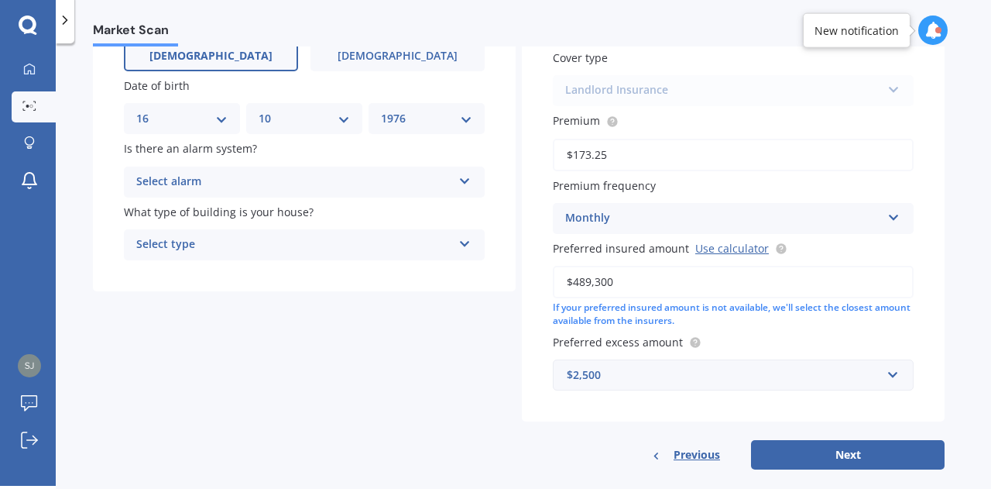
scroll to position [190, 0]
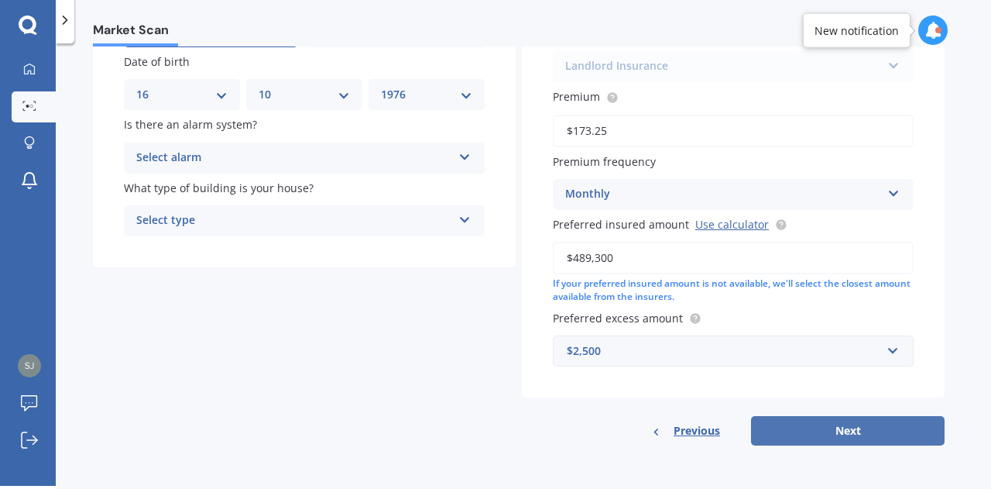
click at [859, 431] on button "Next" at bounding box center [848, 430] width 194 height 29
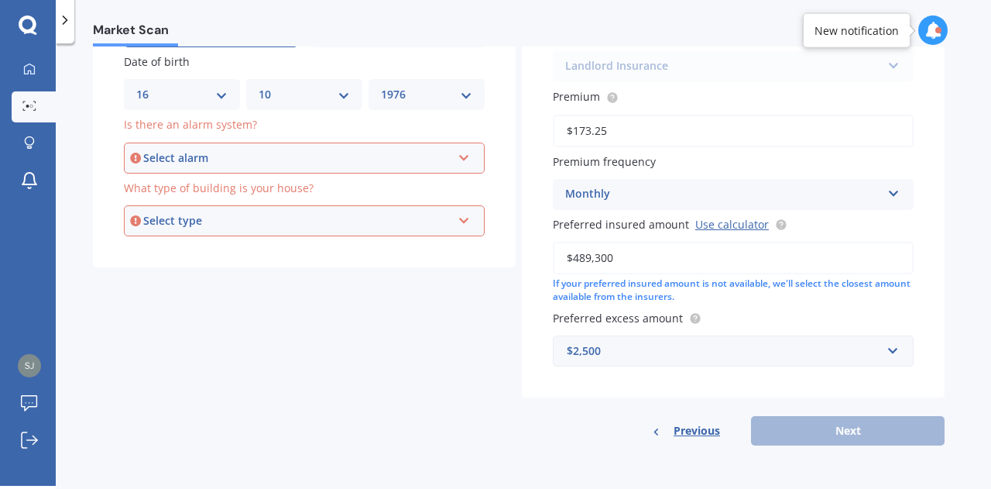
click at [471, 149] on div "Select alarm Yes, monitored Yes, not monitored No" at bounding box center [304, 157] width 361 height 31
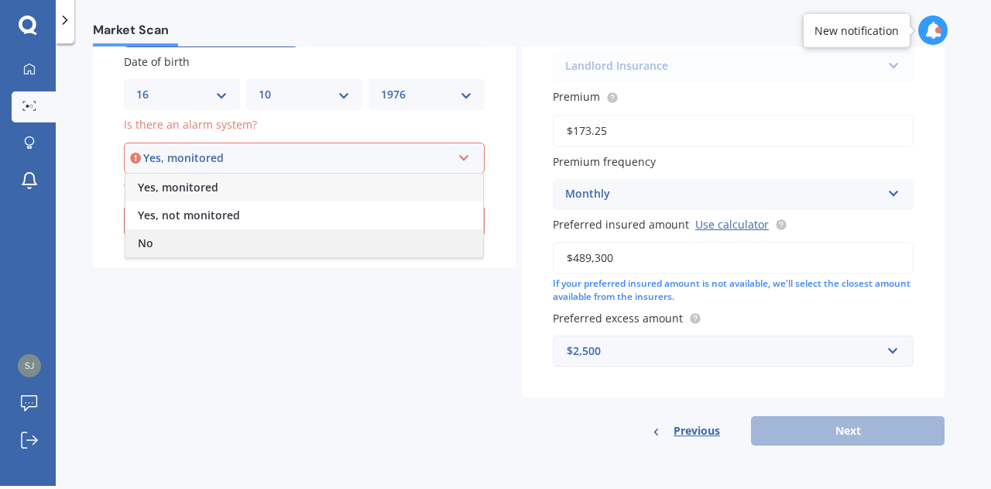
click at [184, 232] on div "No" at bounding box center [304, 243] width 358 height 28
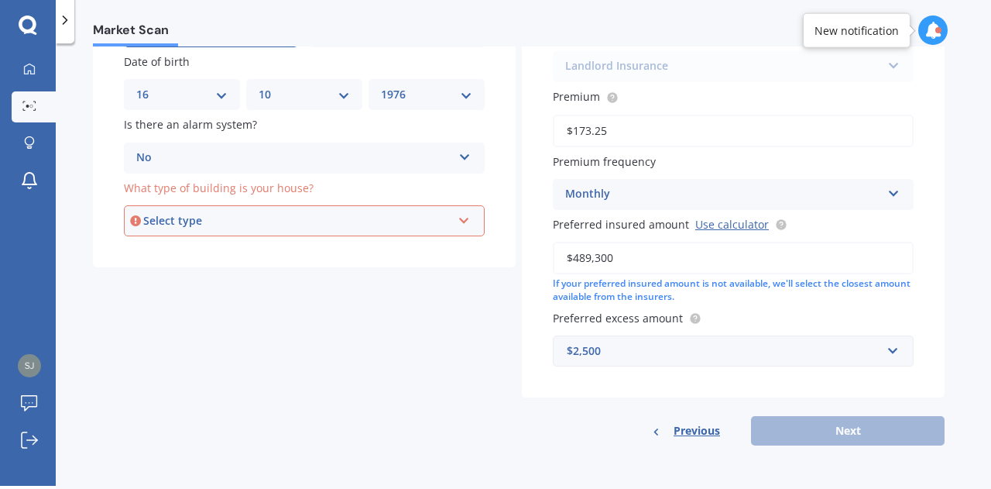
click at [183, 226] on div "Select type" at bounding box center [297, 220] width 308 height 17
click at [192, 250] on span "Freestanding" at bounding box center [172, 249] width 69 height 15
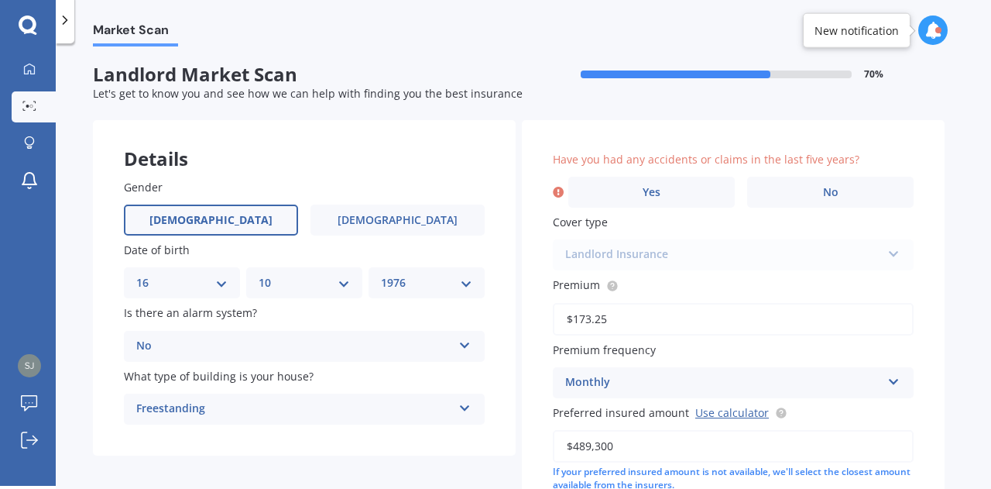
scroll to position [0, 0]
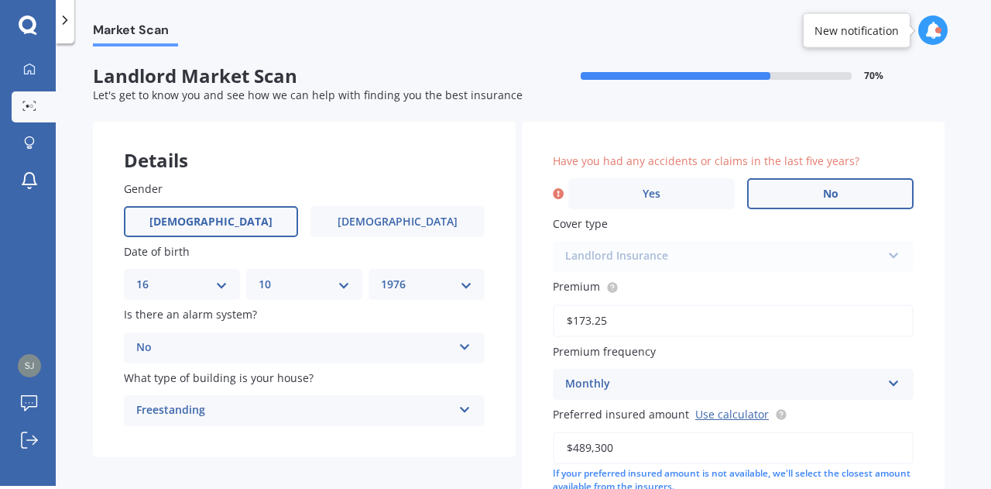
click at [810, 190] on label "No" at bounding box center [830, 193] width 166 height 31
click at [0, 0] on input "No" at bounding box center [0, 0] width 0 height 0
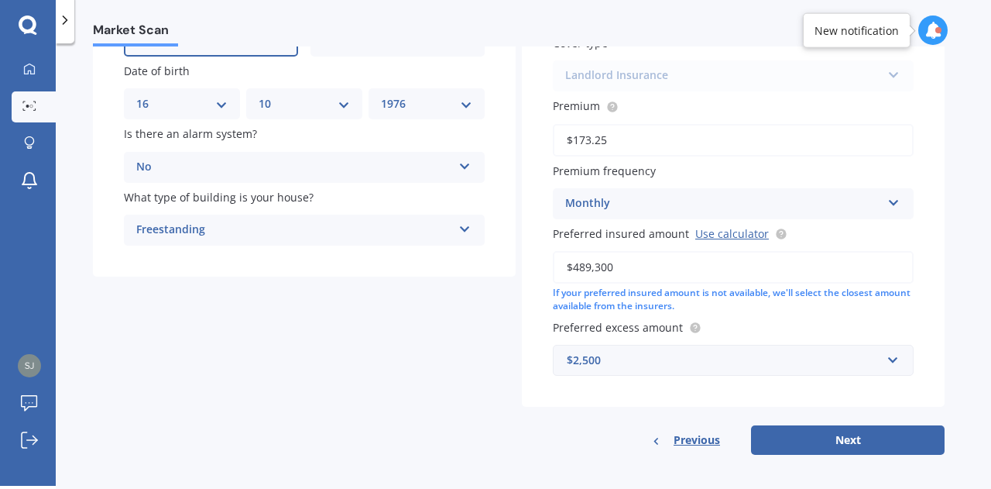
scroll to position [190, 0]
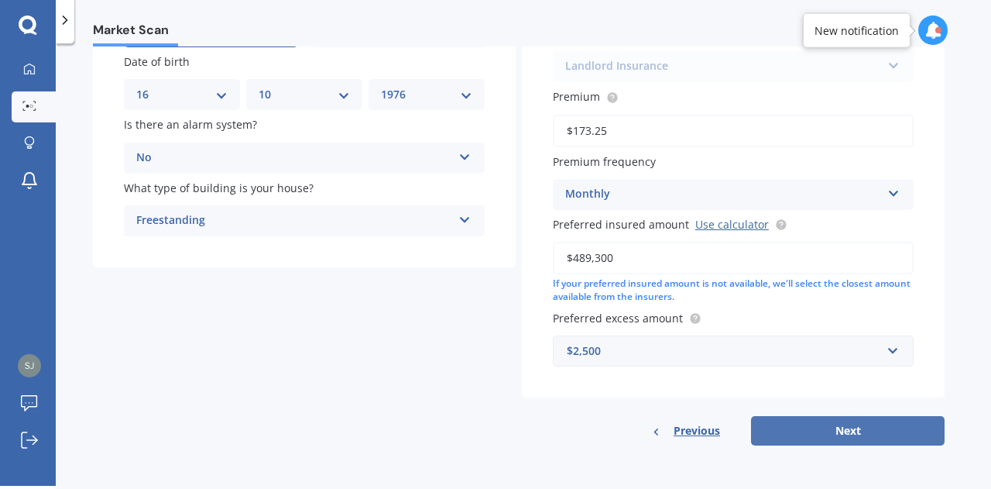
click at [873, 432] on button "Next" at bounding box center [848, 430] width 194 height 29
select select "16"
select select "10"
select select "1976"
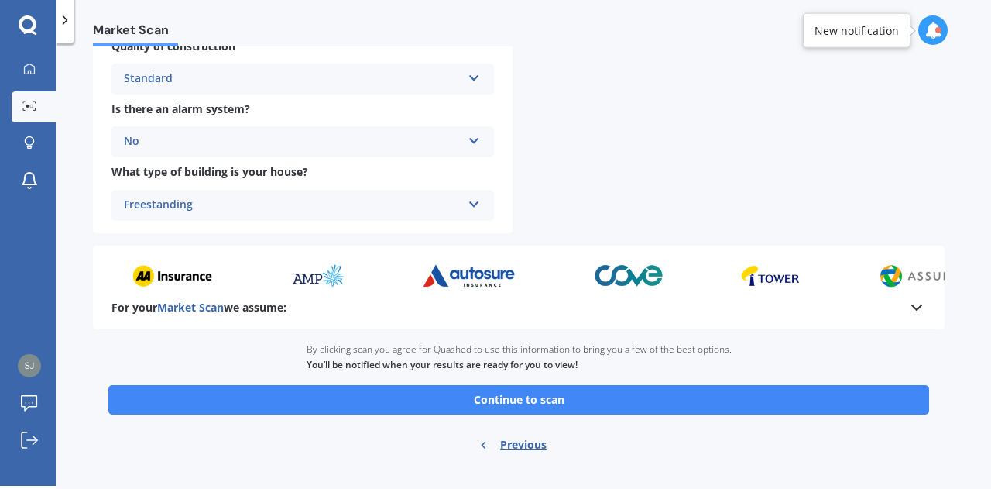
scroll to position [619, 0]
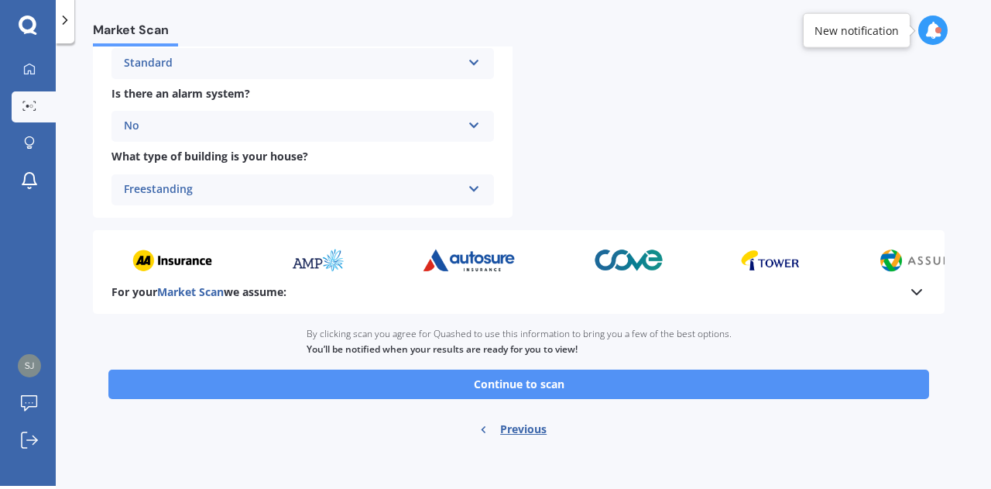
click at [536, 386] on button "Continue to scan" at bounding box center [518, 383] width 821 height 29
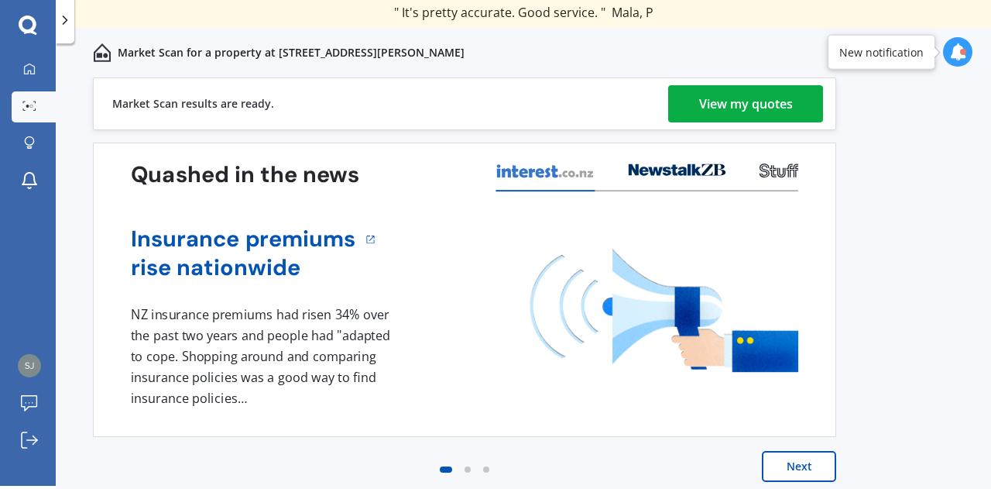
click at [751, 98] on div "View my quotes" at bounding box center [746, 103] width 94 height 37
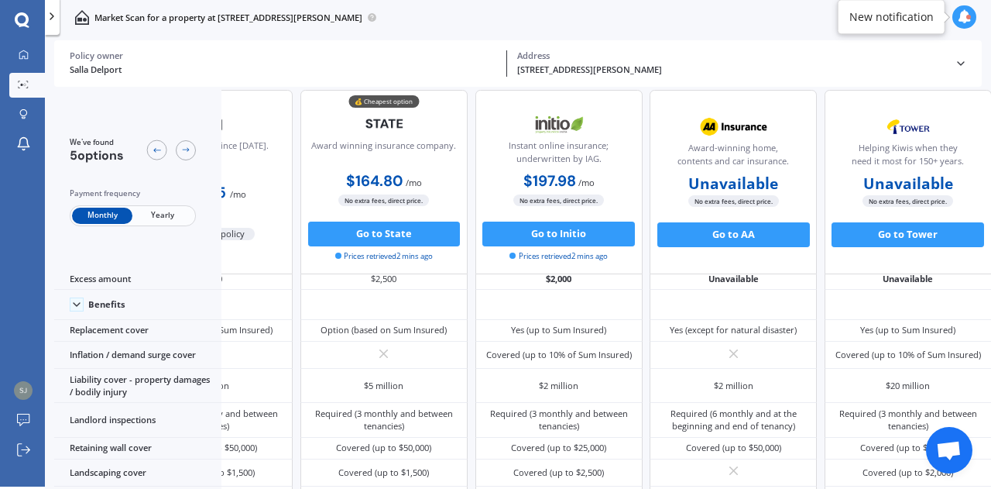
scroll to position [48, 0]
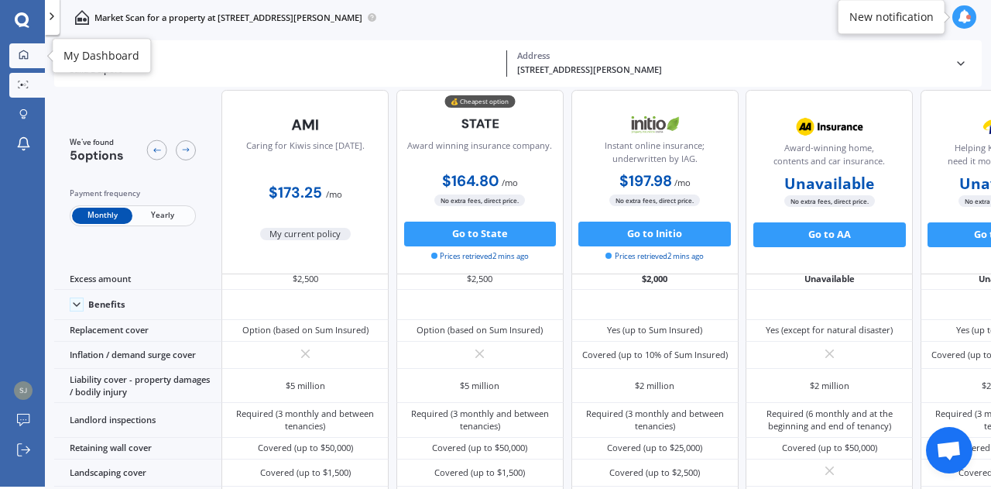
click at [24, 47] on link "My Dashboard" at bounding box center [27, 55] width 36 height 25
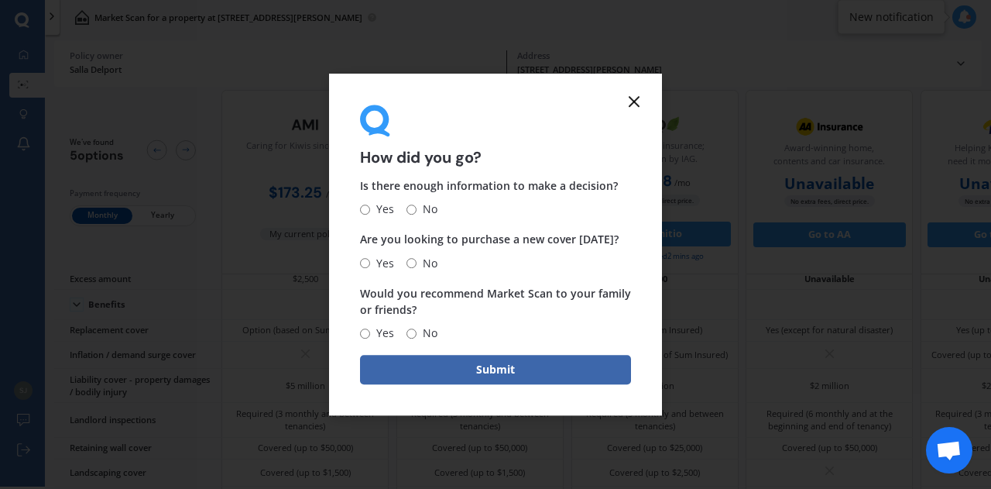
click at [632, 105] on icon at bounding box center [634, 101] width 19 height 19
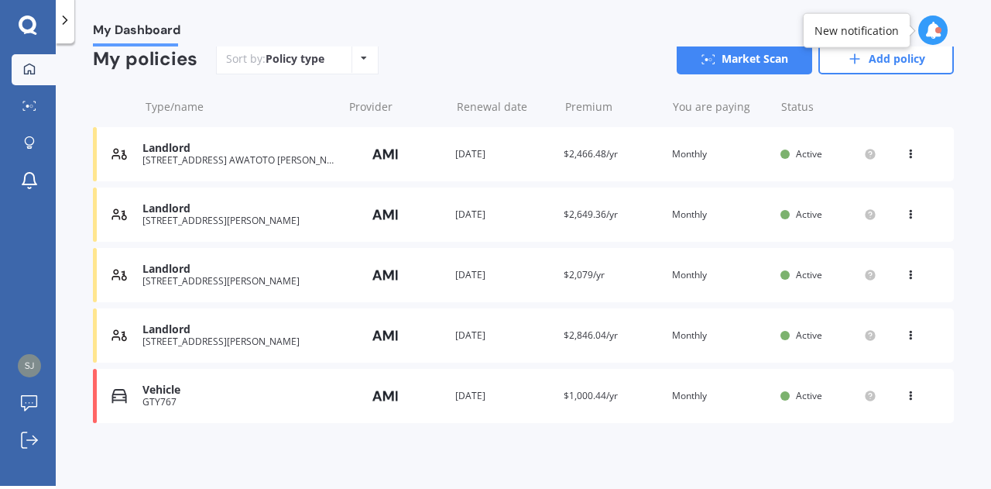
scroll to position [149, 0]
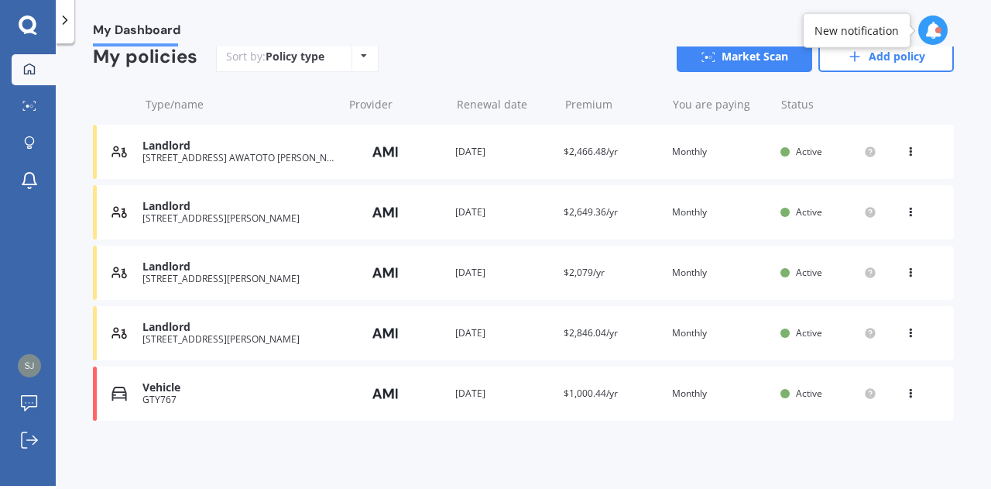
click at [153, 393] on div "Vehicle" at bounding box center [238, 387] width 192 height 13
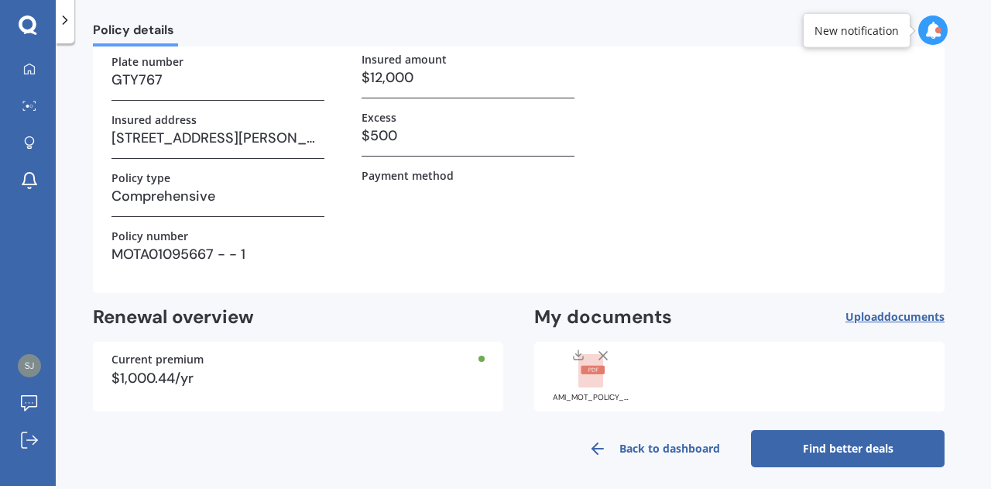
scroll to position [163, 0]
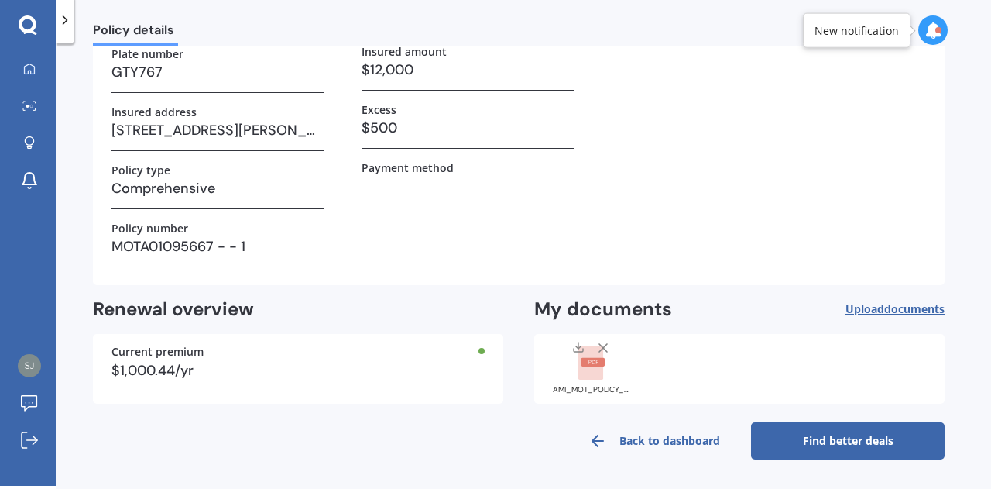
click at [861, 438] on link "Find better deals" at bounding box center [848, 440] width 194 height 37
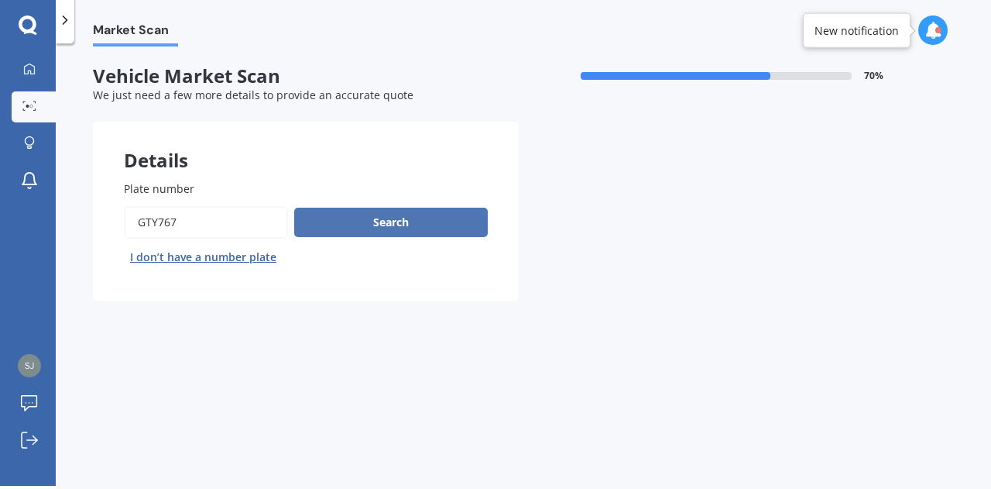
click at [409, 224] on button "Search" at bounding box center [391, 222] width 194 height 29
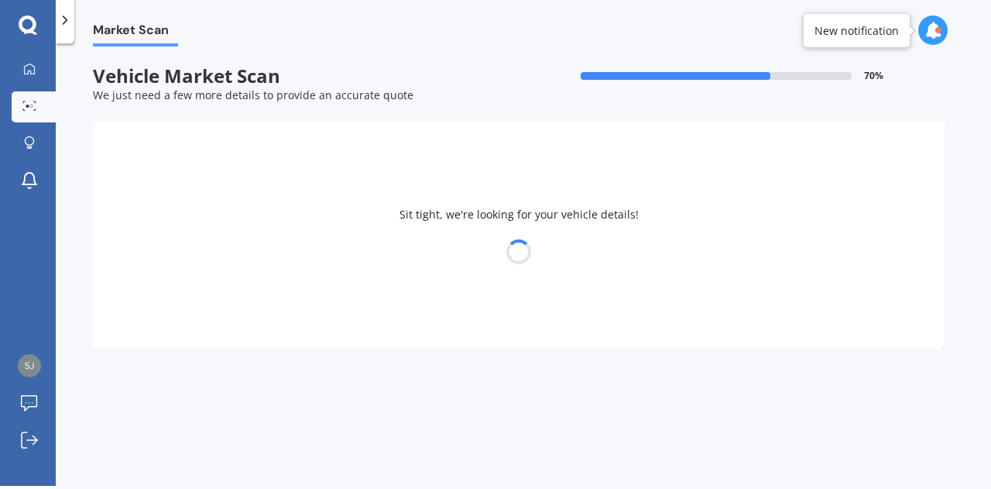
select select "HYUNDAI"
select select "SANTA FE"
select select "16"
select select "10"
select select "1976"
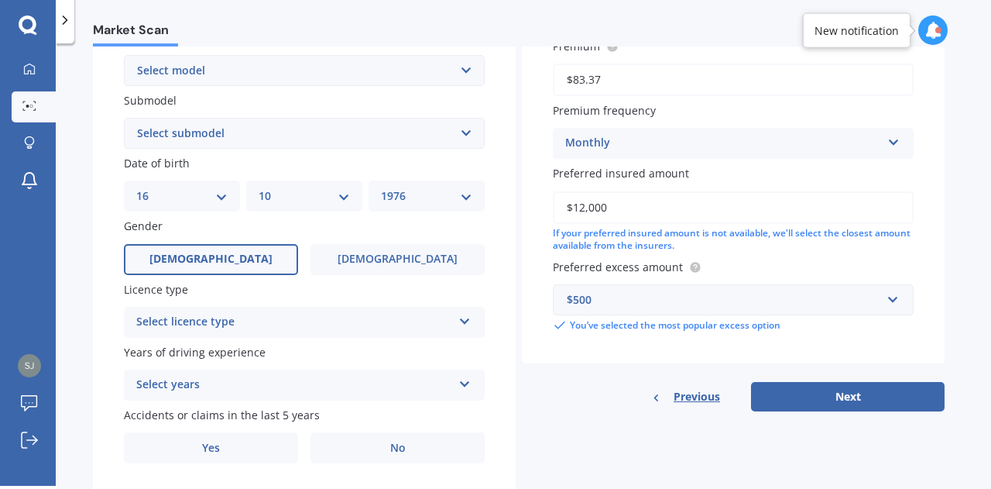
scroll to position [387, 0]
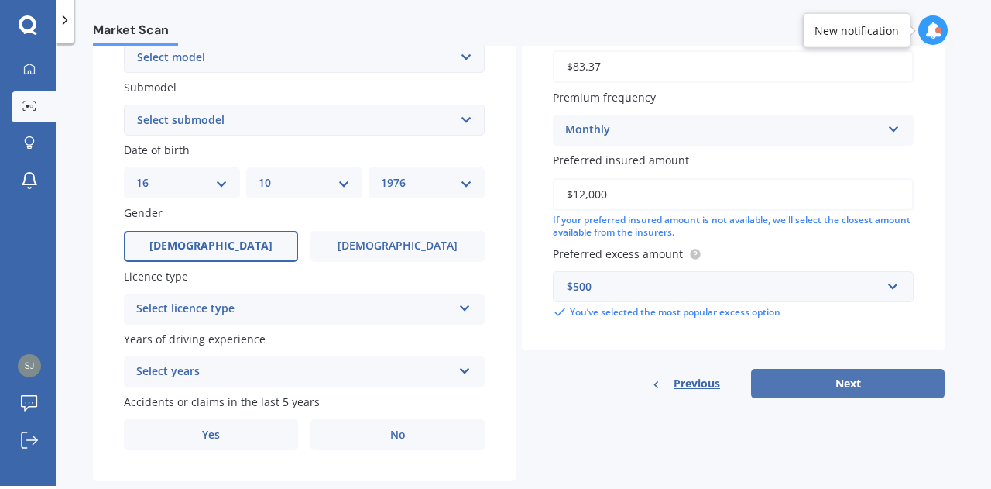
click at [845, 386] on button "Next" at bounding box center [848, 383] width 194 height 29
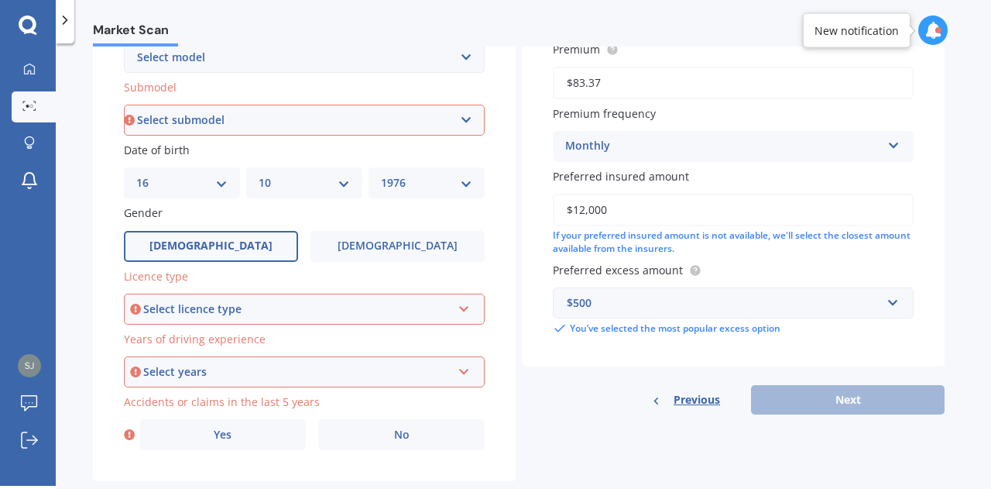
click at [435, 110] on select "Select submodel 2.2 4WD CRDi Elite Turbo Diesel A5 2.2 4WD CRDi Turbo Diesel A5…" at bounding box center [304, 120] width 361 height 31
select select "2.2 4WD CRDI ELITE TURBO DIESEL A5"
click at [124, 105] on select "Select submodel 2.2 4WD CRDi Elite Turbo Diesel A5 2.2 4WD CRDi Turbo Diesel A5…" at bounding box center [304, 120] width 361 height 31
click at [333, 297] on div "Select licence type NZ Full NZ Restricted NZ Learners Australia United Kingdom …" at bounding box center [304, 308] width 361 height 31
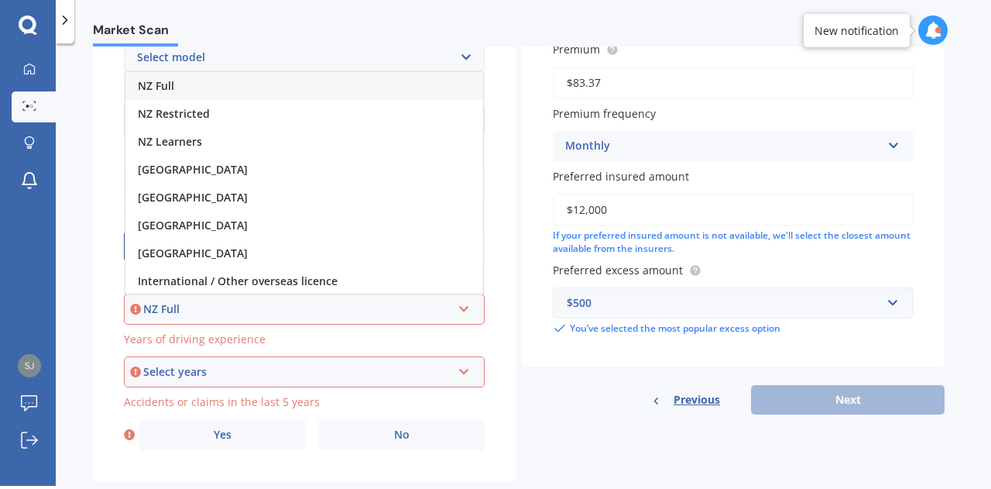
click at [208, 81] on div "NZ Full" at bounding box center [304, 86] width 358 height 28
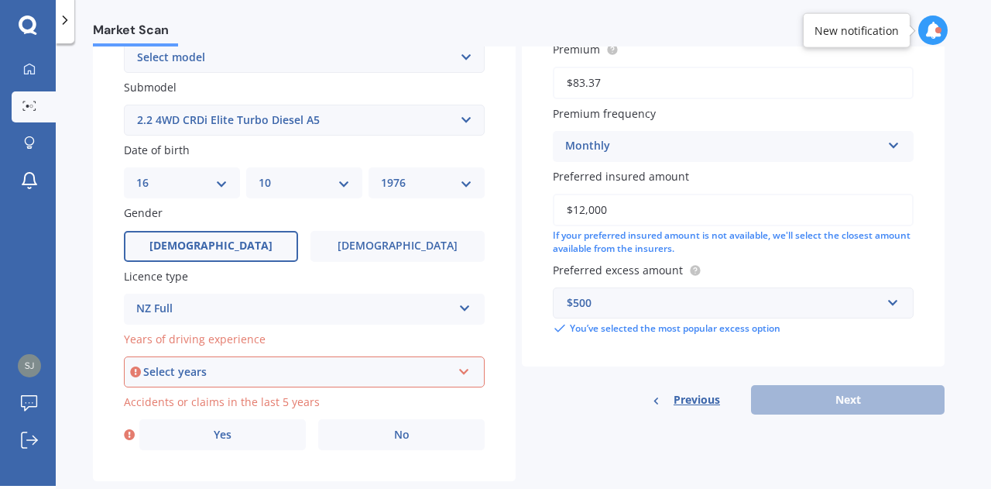
click at [292, 375] on div "Select years" at bounding box center [297, 371] width 308 height 17
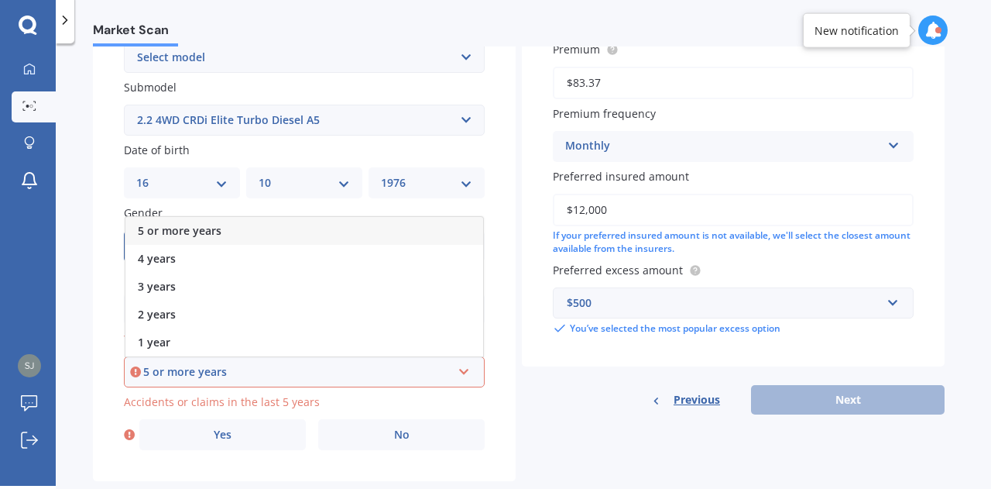
click at [280, 228] on div "5 or more years" at bounding box center [304, 231] width 358 height 28
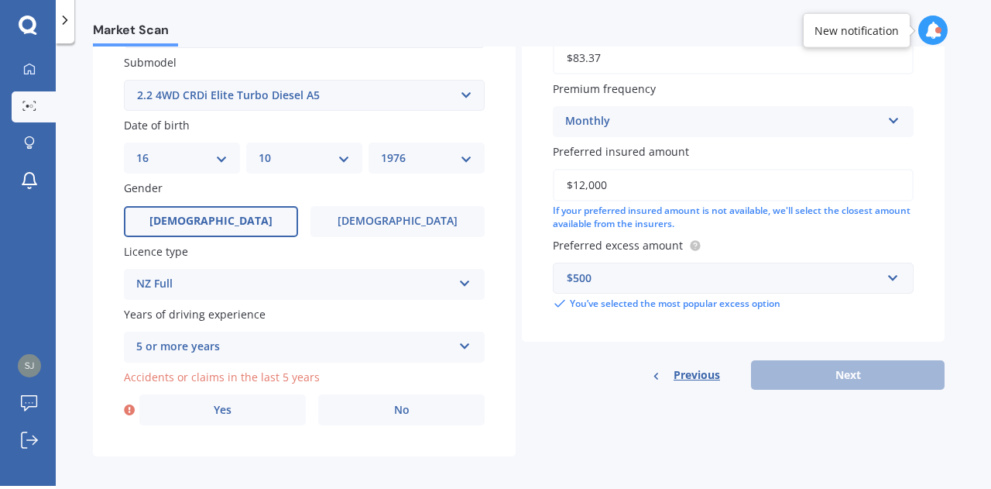
scroll to position [425, 0]
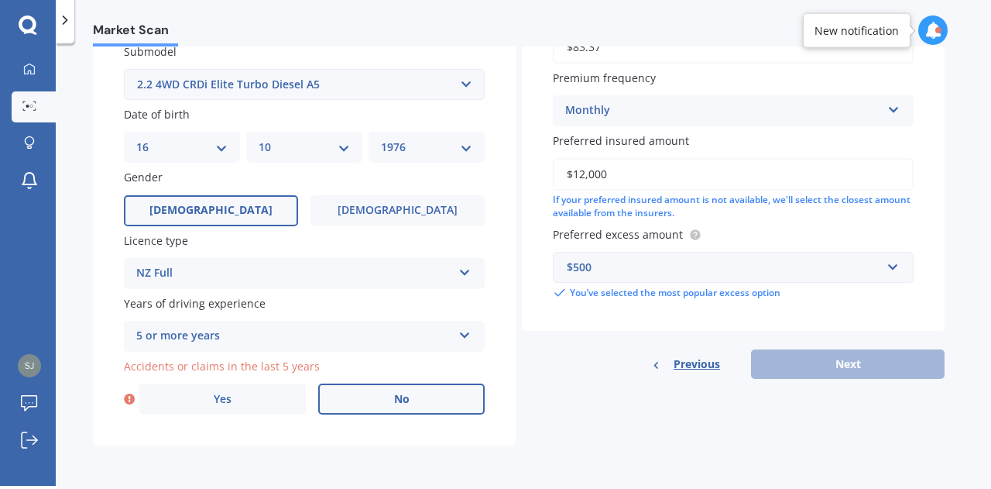
click at [371, 396] on label "No" at bounding box center [401, 398] width 166 height 31
click at [0, 0] on input "No" at bounding box center [0, 0] width 0 height 0
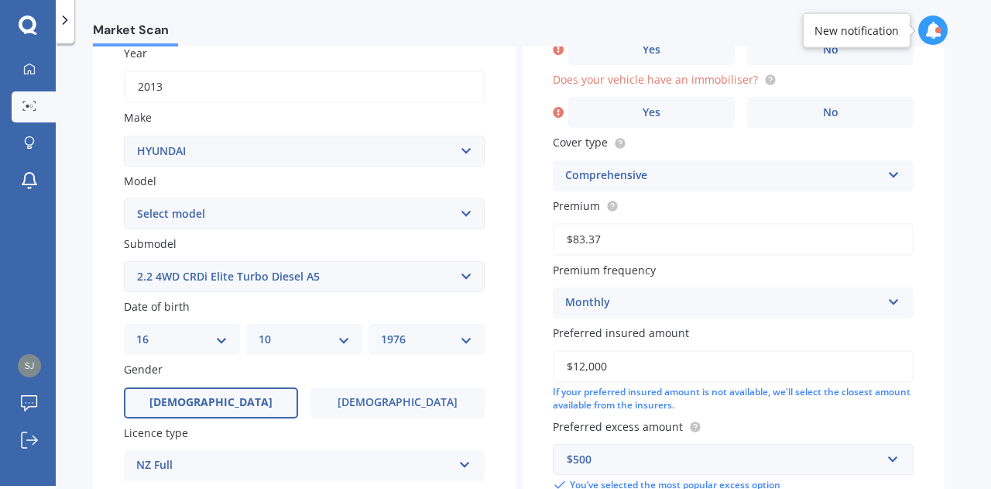
scroll to position [105, 0]
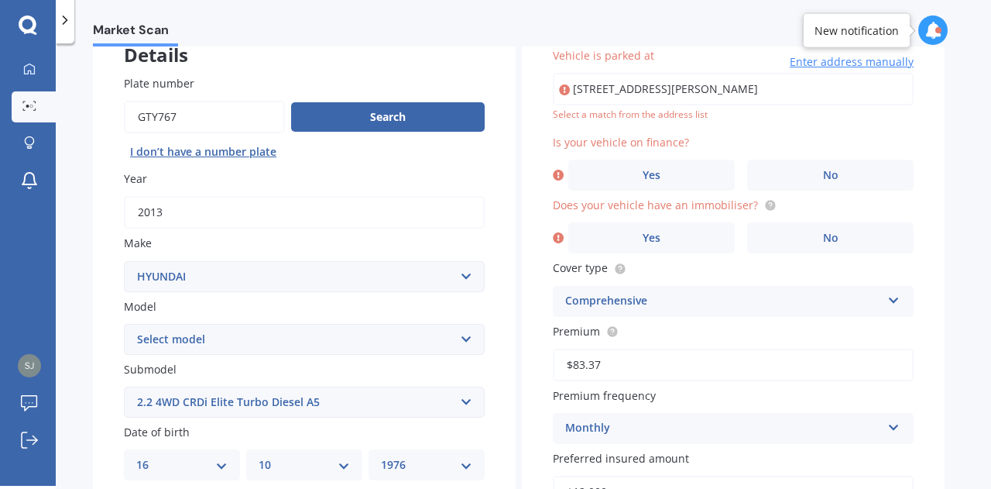
type input "208B Te Awa Avenue, Awatoto, Napier 4110"
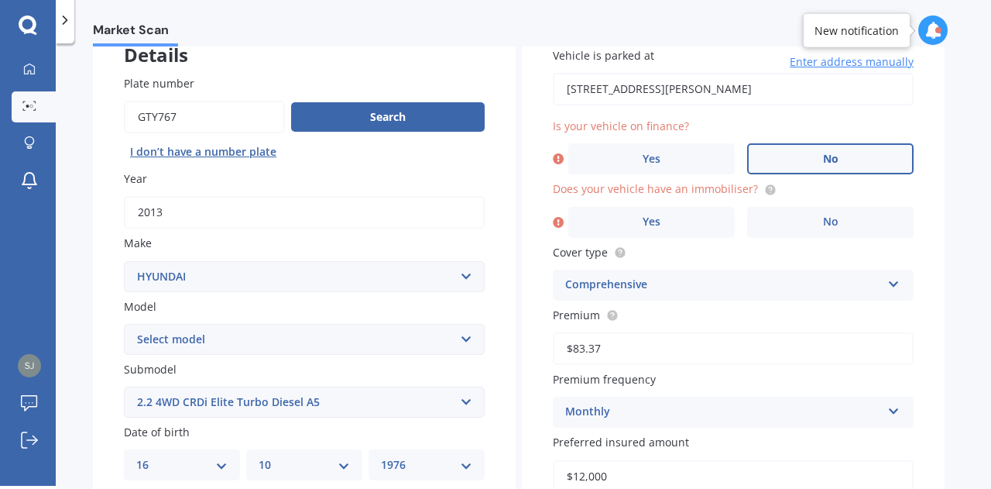
click at [851, 158] on label "No" at bounding box center [830, 158] width 166 height 31
click at [0, 0] on input "No" at bounding box center [0, 0] width 0 height 0
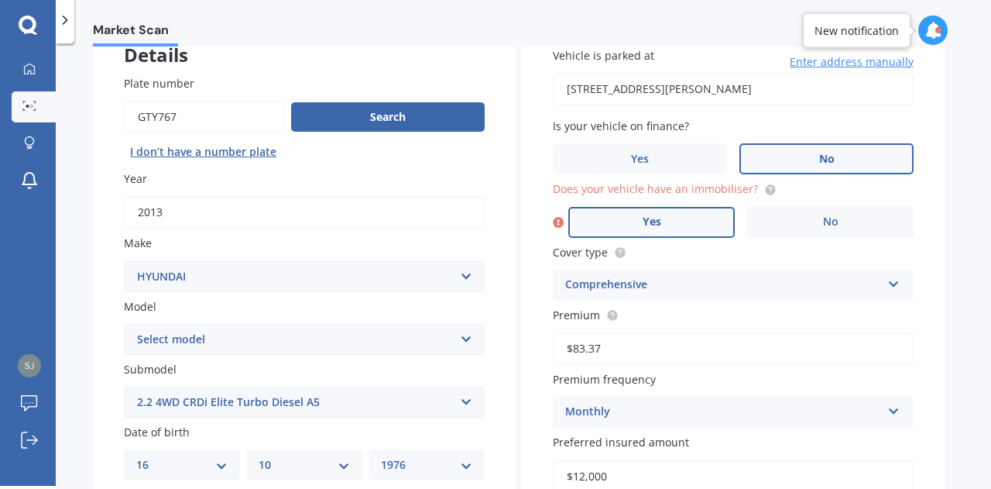
click at [671, 210] on label "Yes" at bounding box center [651, 222] width 166 height 31
click at [0, 0] on input "Yes" at bounding box center [0, 0] width 0 height 0
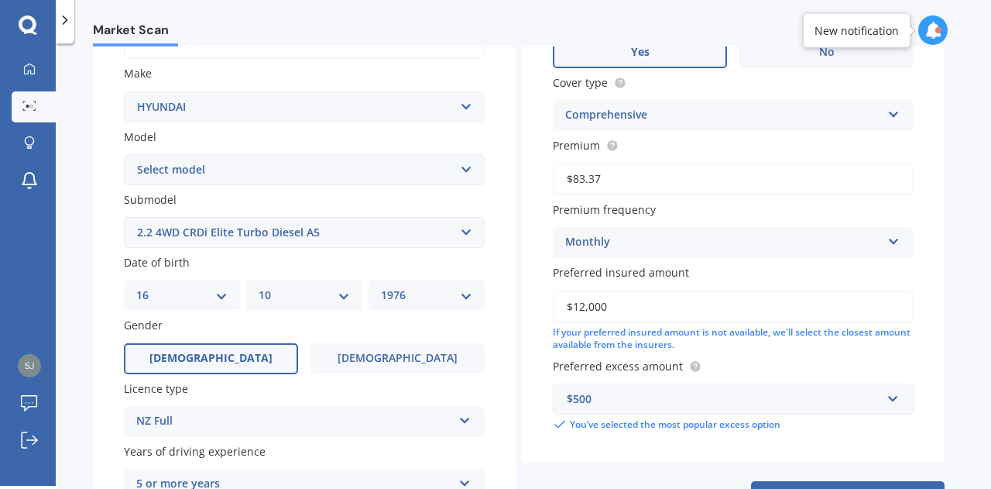
scroll to position [425, 0]
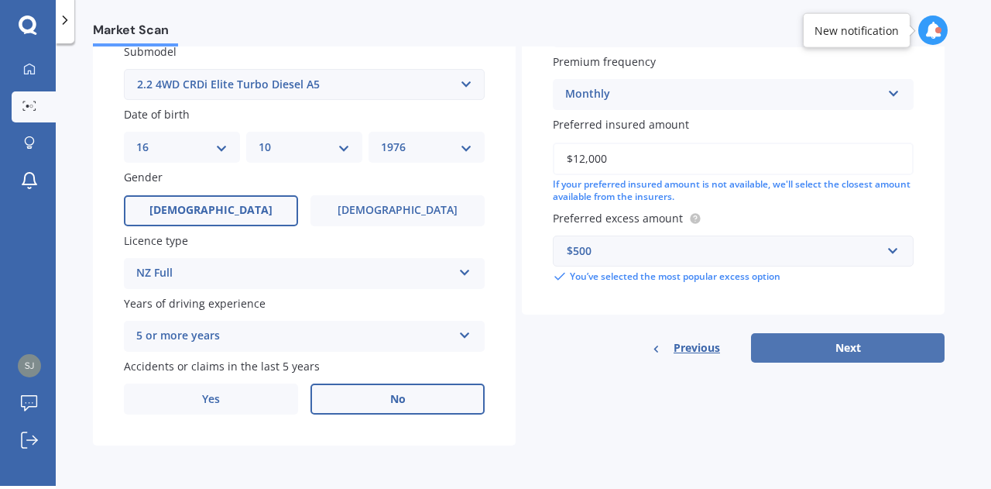
click at [849, 351] on button "Next" at bounding box center [848, 347] width 194 height 29
select select "16"
select select "10"
select select "1976"
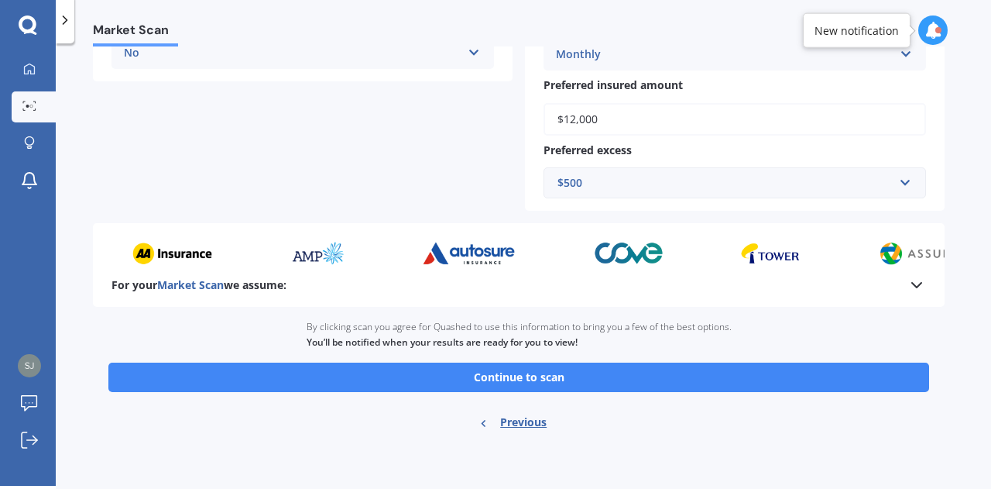
scroll to position [440, 0]
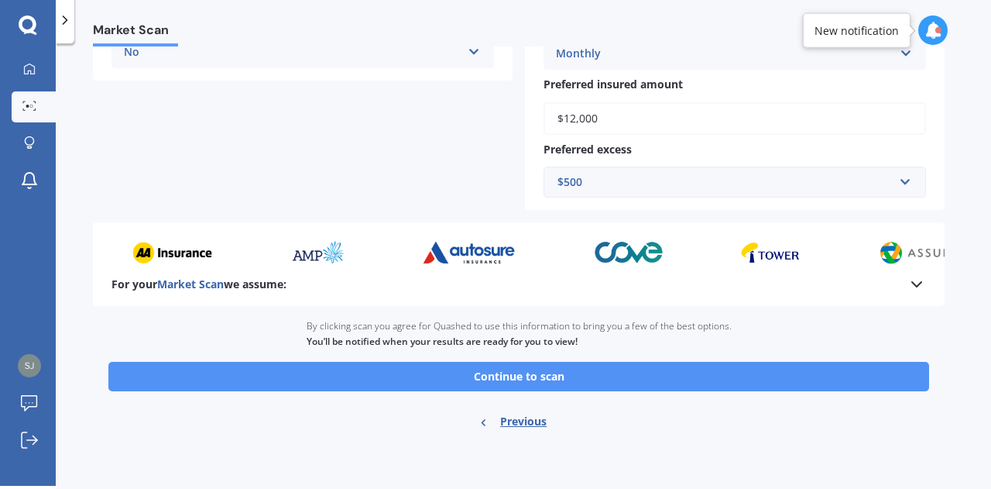
click at [527, 381] on button "Continue to scan" at bounding box center [518, 376] width 821 height 29
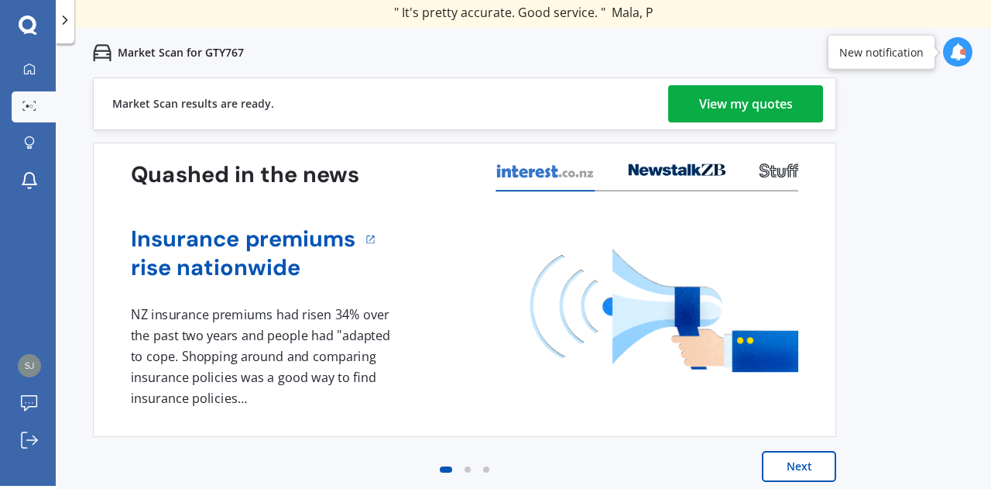
click at [782, 101] on div "View my quotes" at bounding box center [746, 103] width 94 height 37
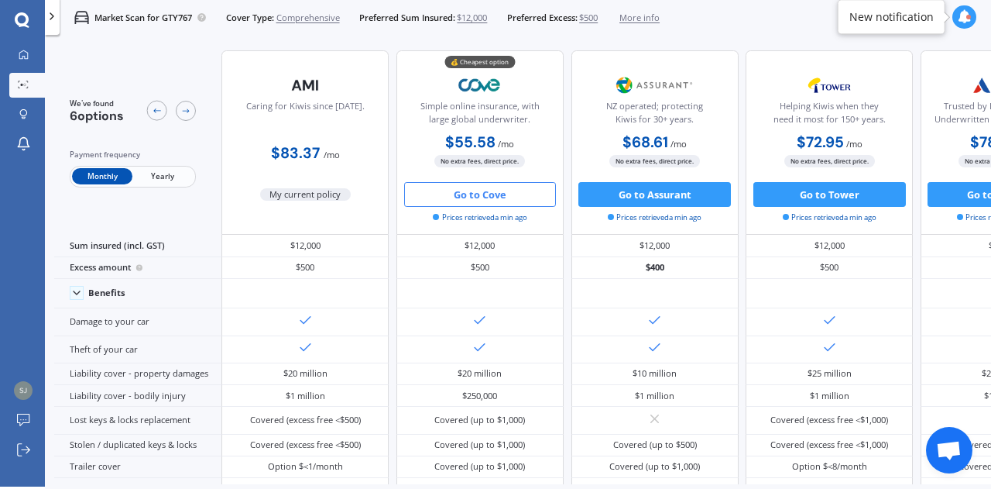
drag, startPoint x: 492, startPoint y: 194, endPoint x: 458, endPoint y: 197, distance: 34.2
click at [458, 197] on button "Go to Cove" at bounding box center [480, 194] width 153 height 25
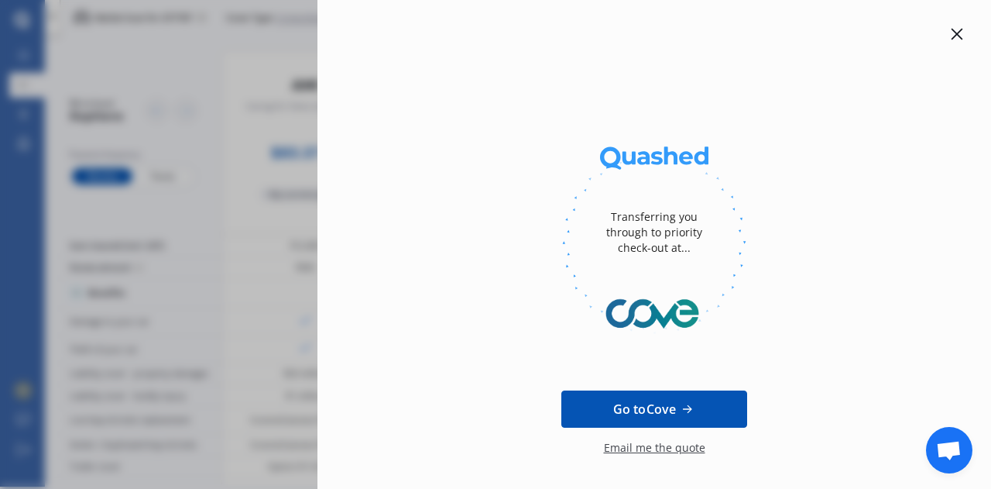
click at [671, 407] on span "Go to Cove" at bounding box center [644, 409] width 63 height 19
click at [951, 29] on icon at bounding box center [957, 34] width 12 height 12
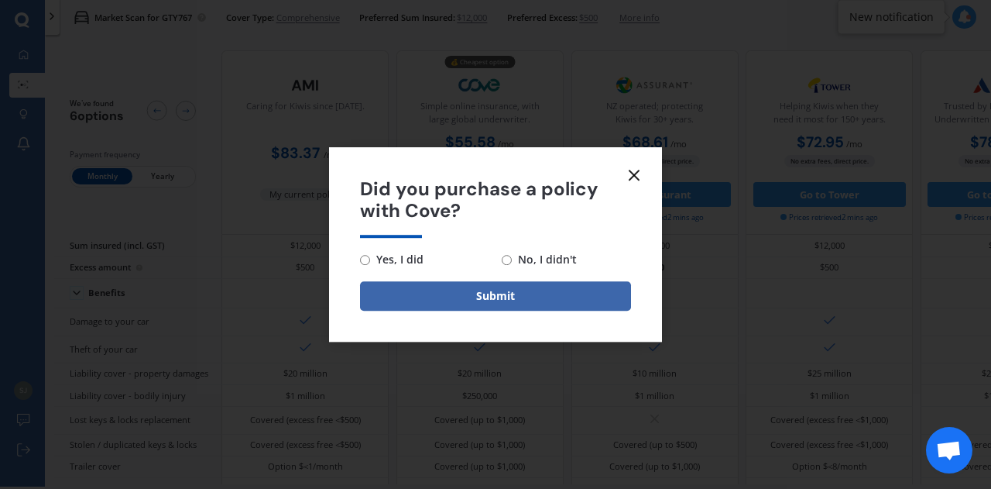
click at [632, 175] on icon at bounding box center [634, 175] width 19 height 19
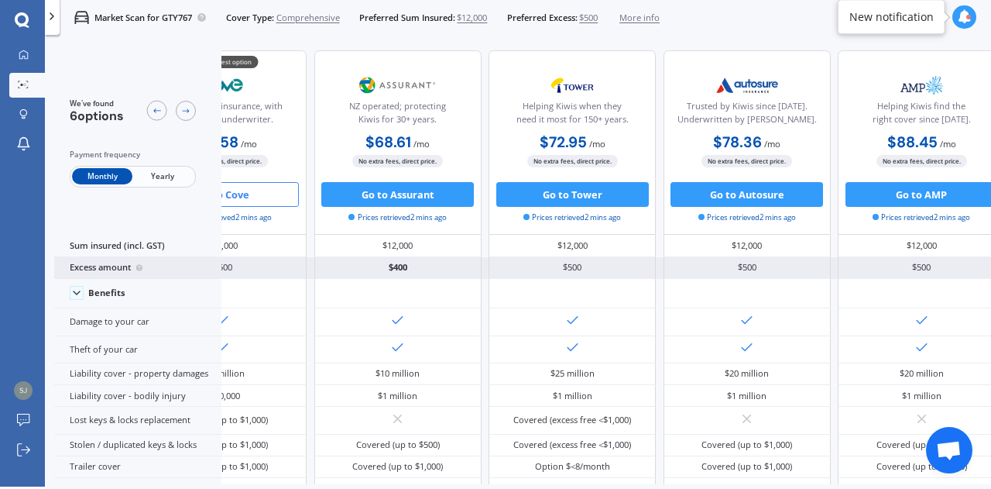
scroll to position [0, 323]
